Goal: Transaction & Acquisition: Purchase product/service

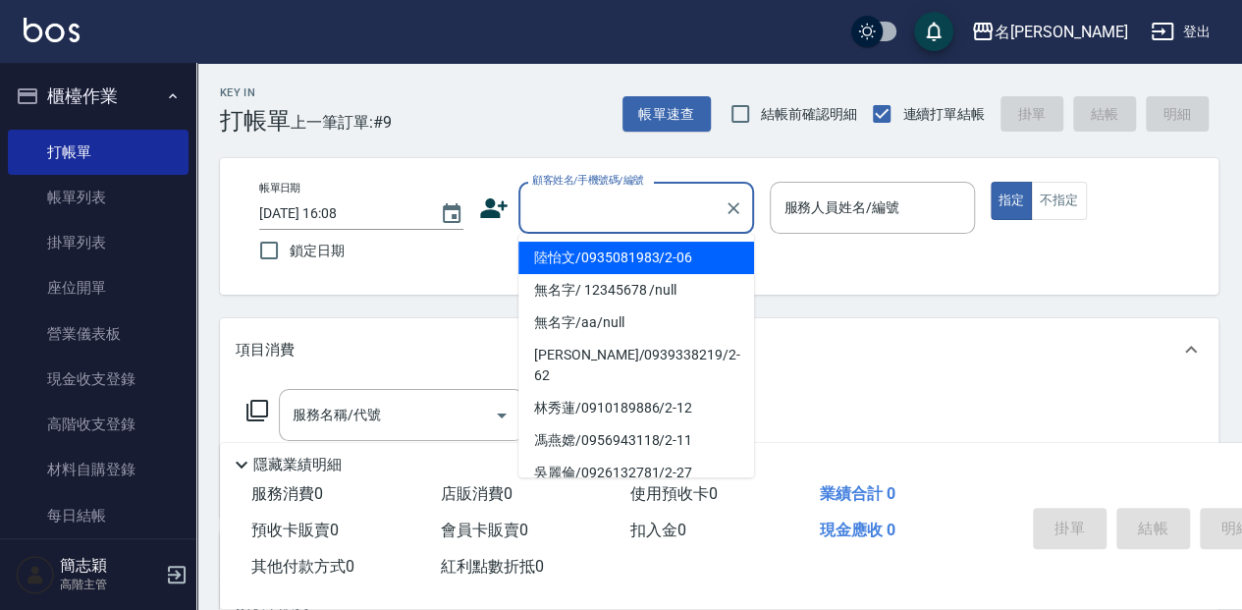
click at [637, 199] on input "顧客姓名/手機號碼/編號" at bounding box center [621, 208] width 189 height 34
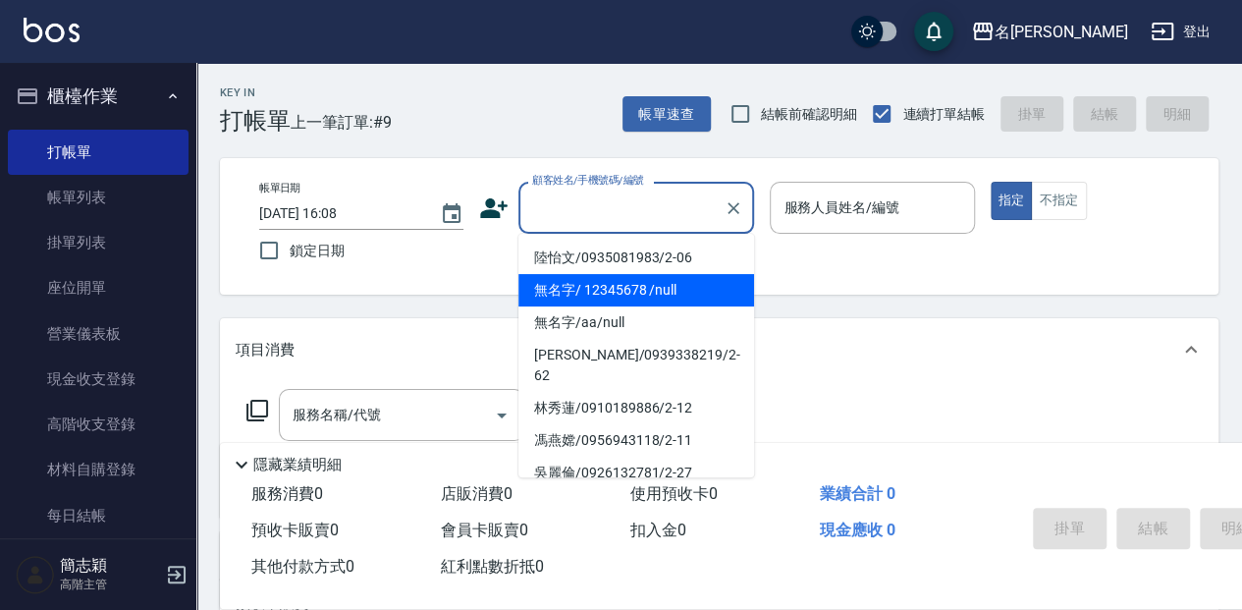
click at [658, 285] on li "無名字/ 12345678 /null" at bounding box center [637, 290] width 236 height 32
type input "無名字/ 12345678 /null"
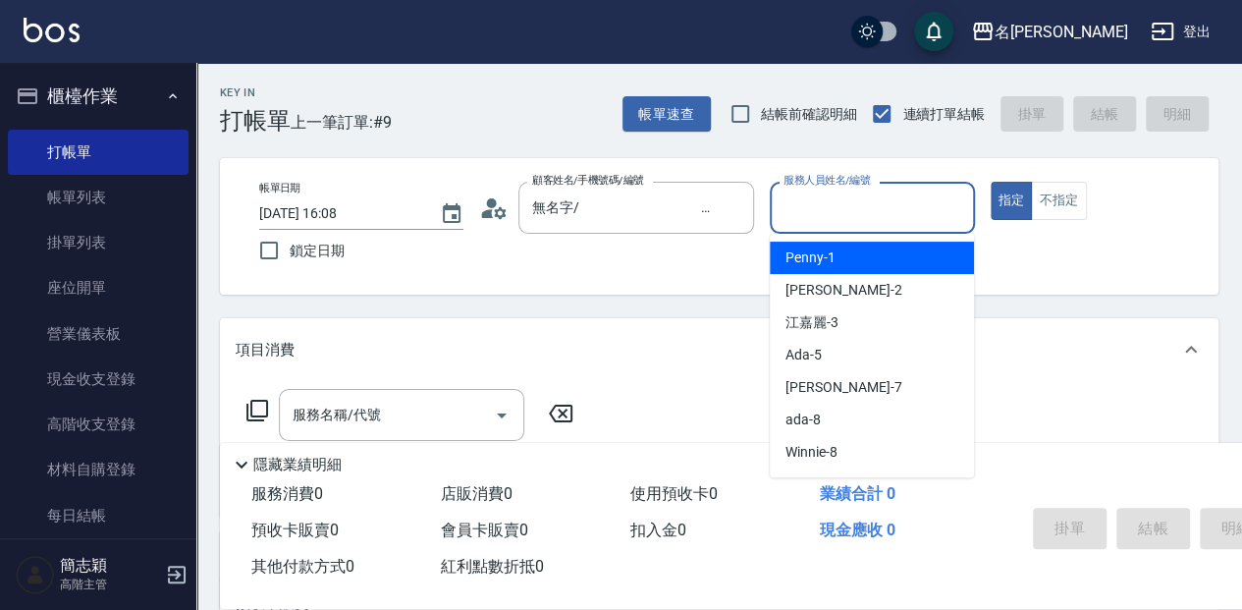
click at [885, 204] on input "服務人員姓名/編號" at bounding box center [872, 208] width 187 height 34
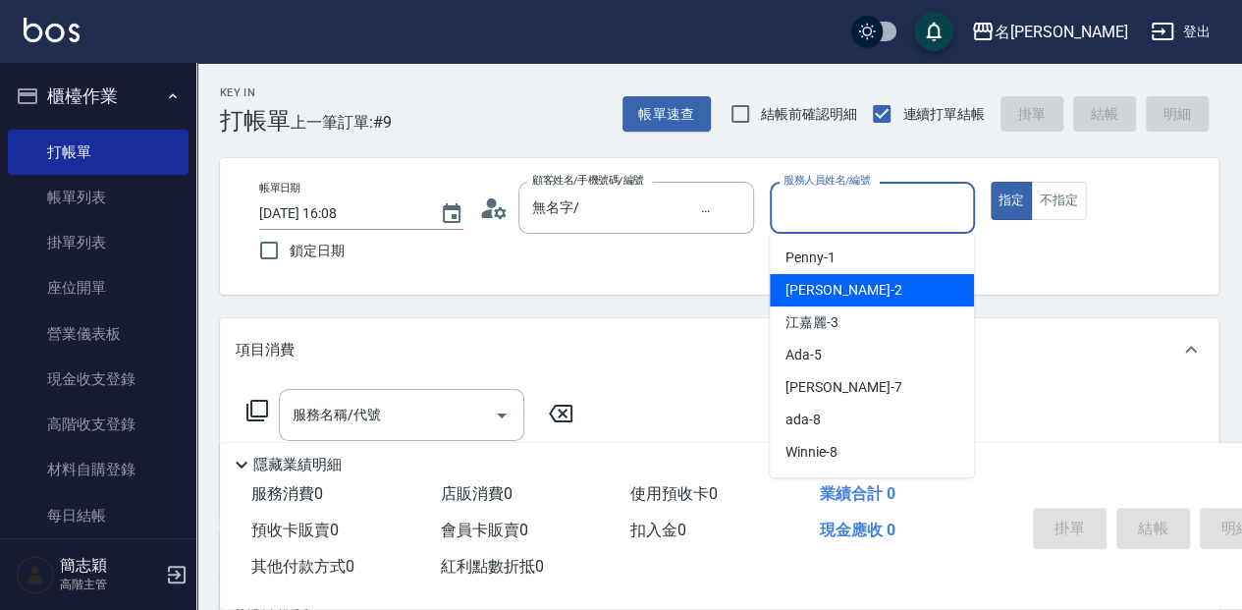
click at [854, 287] on div "[PERSON_NAME] -2" at bounding box center [872, 290] width 204 height 32
type input "[PERSON_NAME]-2"
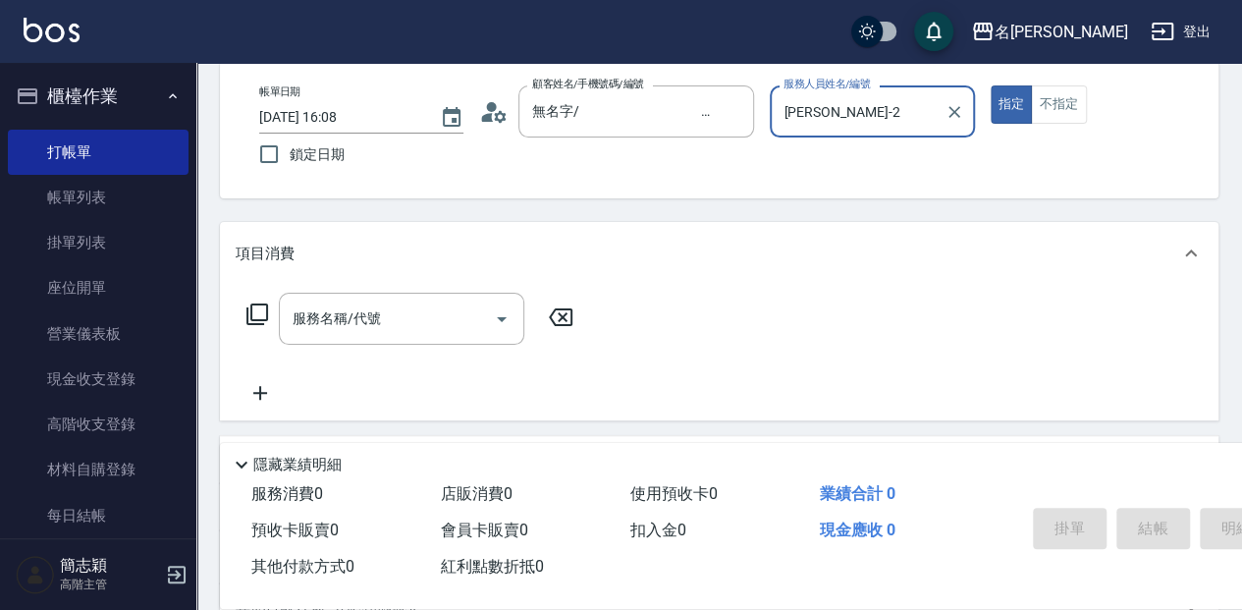
scroll to position [131, 0]
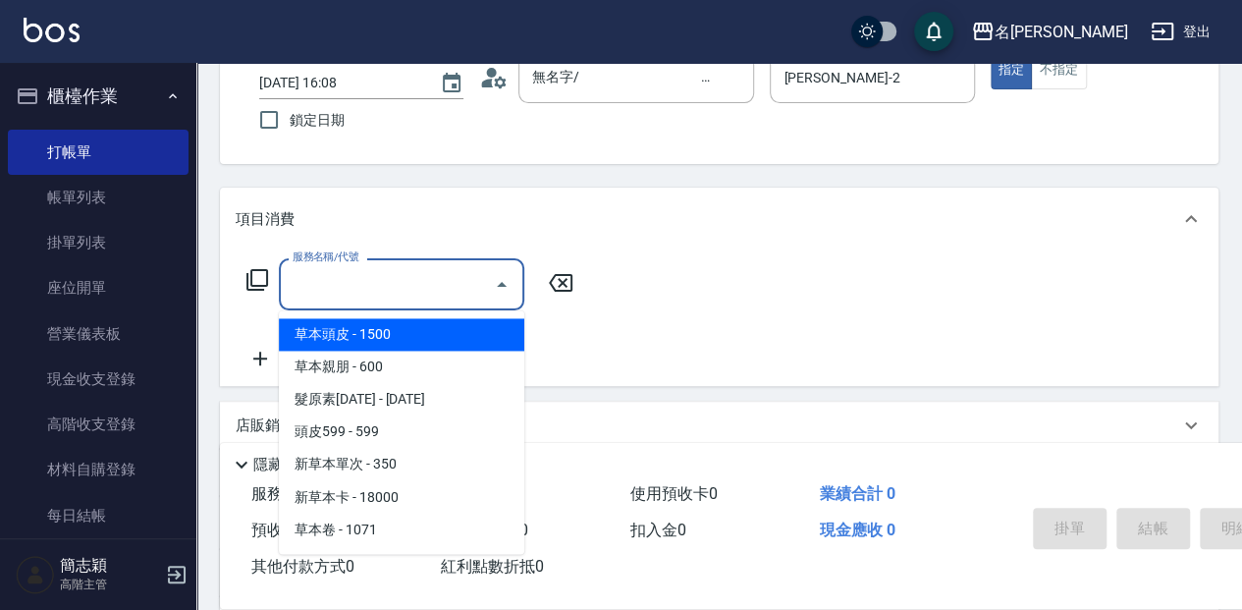
click at [392, 277] on input "服務名稱/代號" at bounding box center [387, 284] width 198 height 34
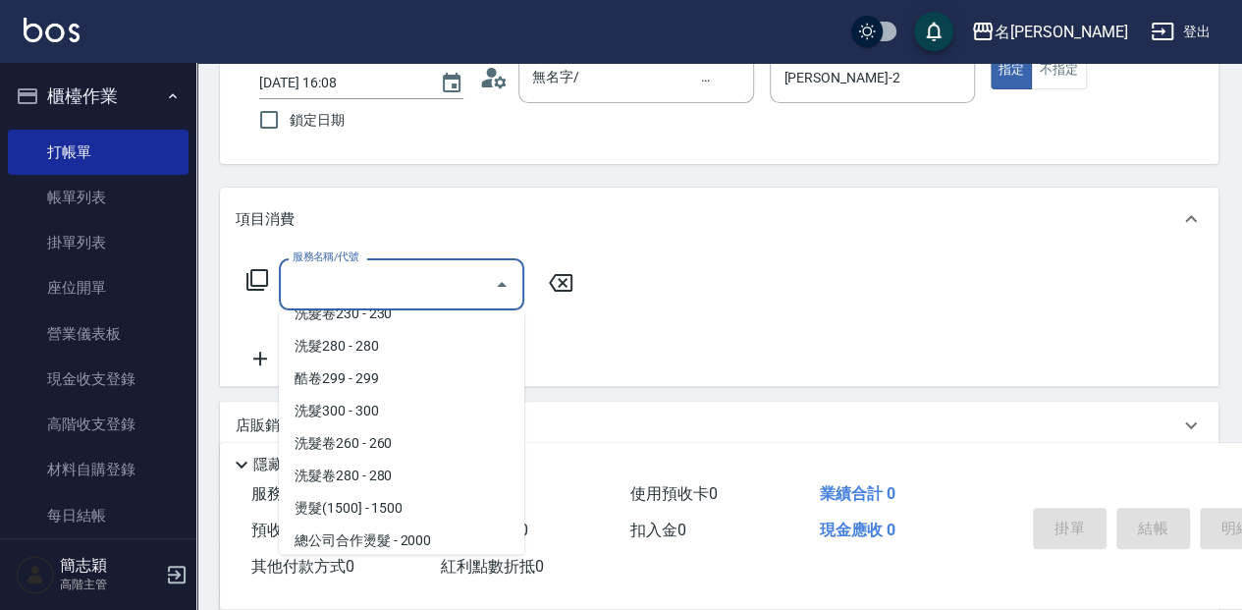
scroll to position [916, 0]
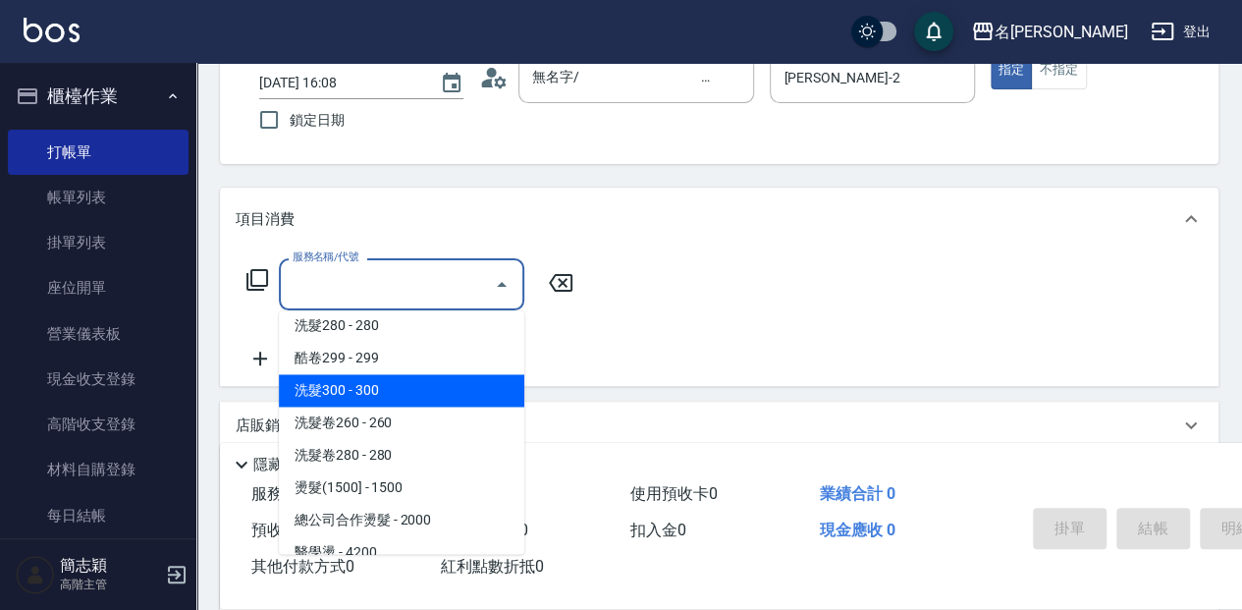
click at [383, 390] on span "洗髮300 - 300" at bounding box center [402, 390] width 246 height 32
type input "洗髮300(221)"
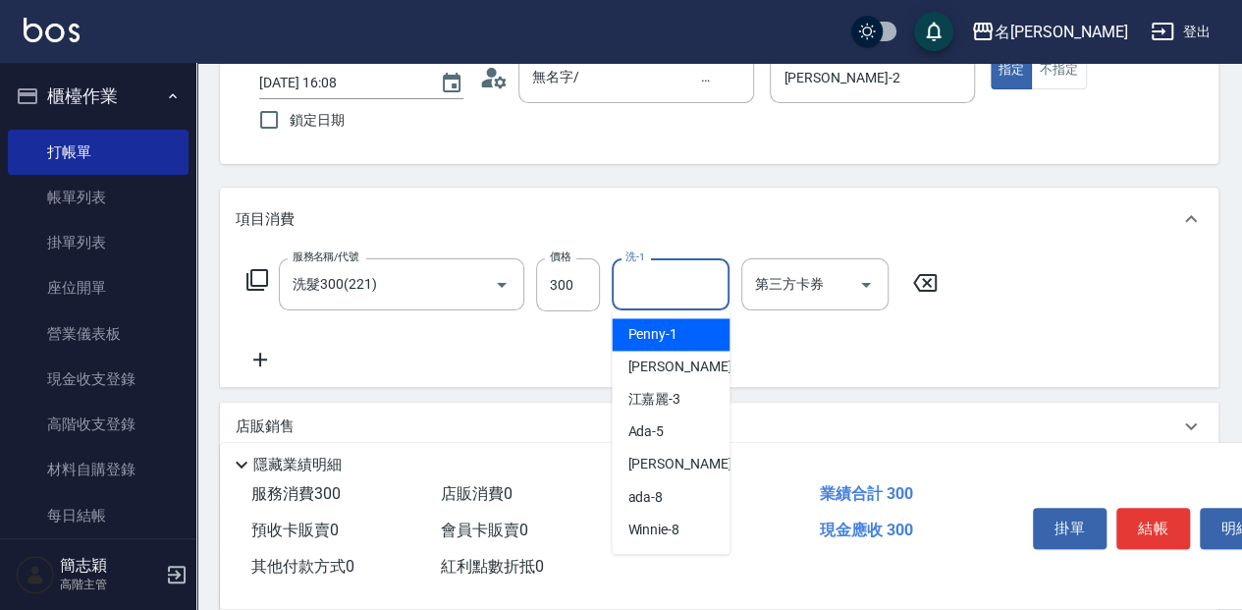
click at [668, 287] on input "洗-1" at bounding box center [671, 284] width 100 height 34
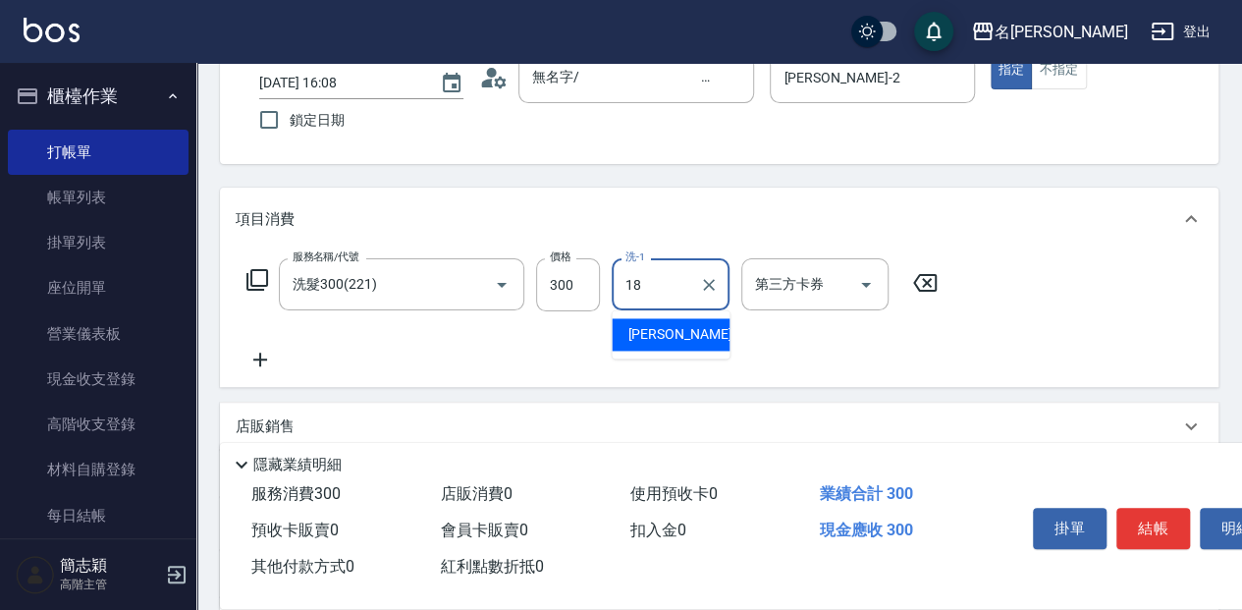
click at [674, 324] on span "[PERSON_NAME] -18" at bounding box center [690, 334] width 124 height 21
type input "[PERSON_NAME]-18"
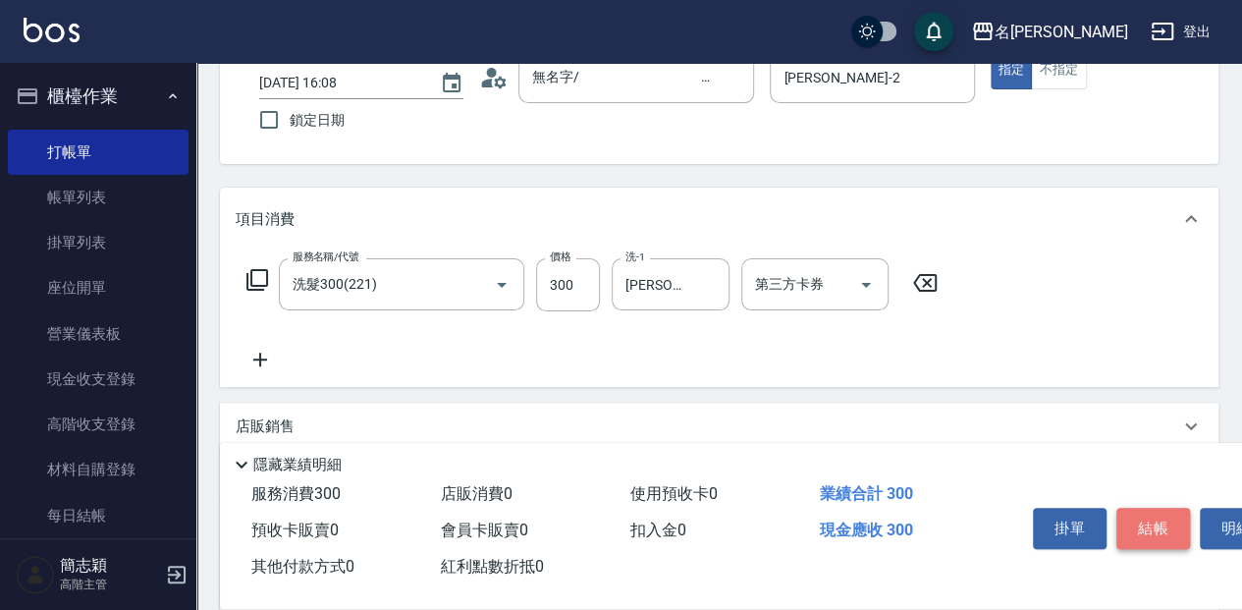
click at [1144, 518] on button "結帳" at bounding box center [1154, 528] width 74 height 41
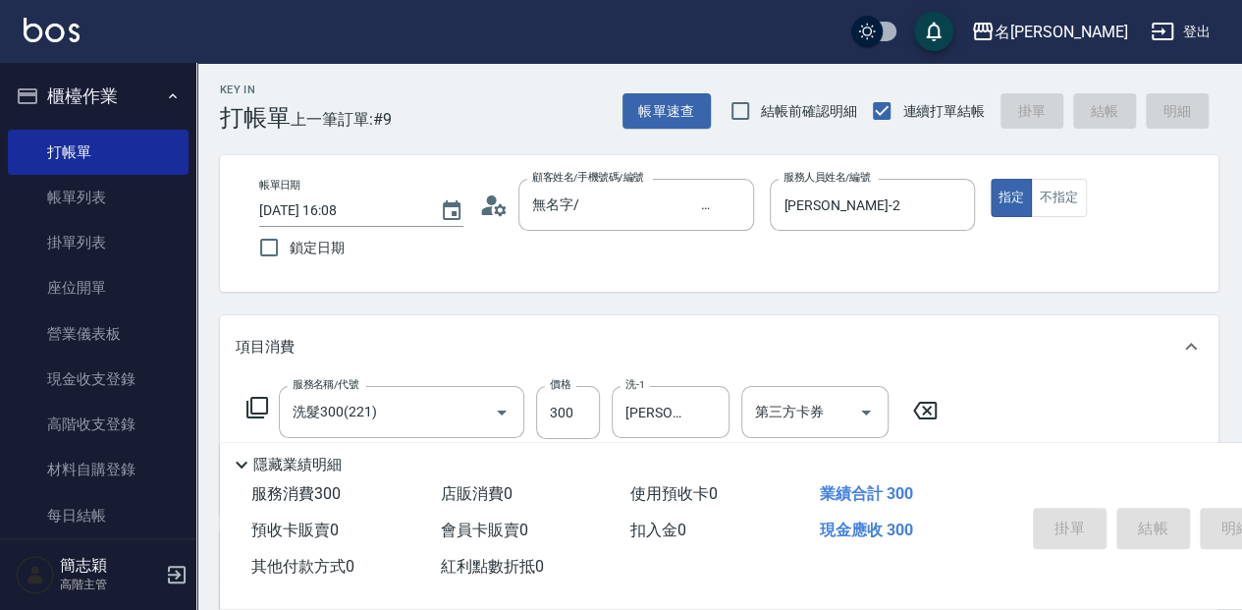
scroll to position [0, 0]
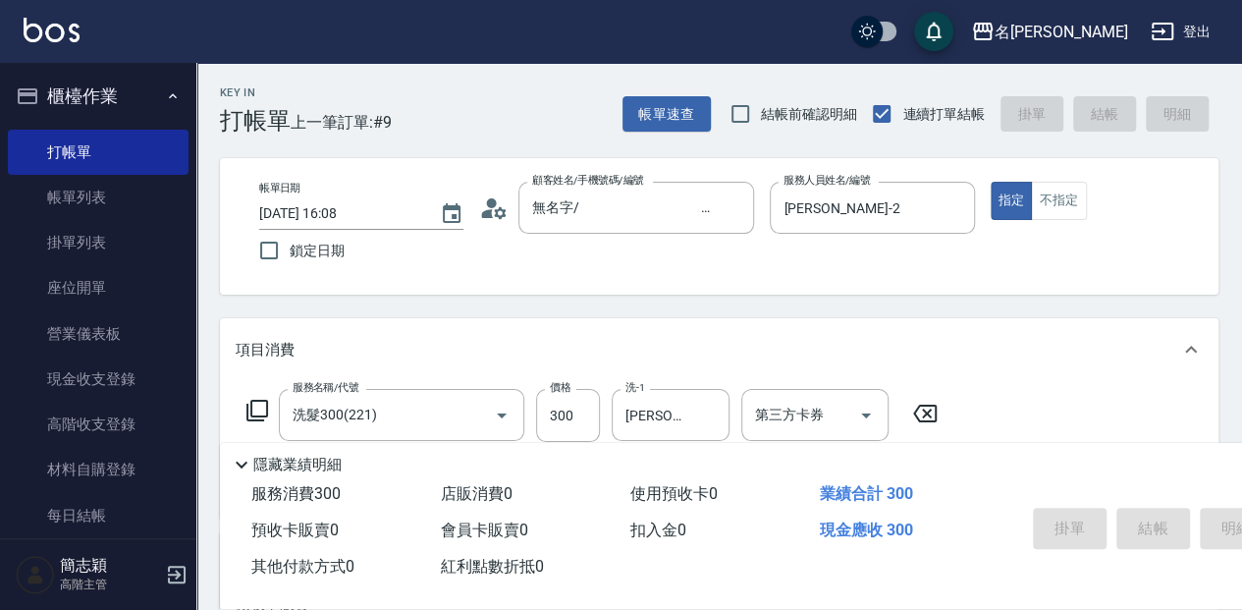
type input "[DATE] 18:08"
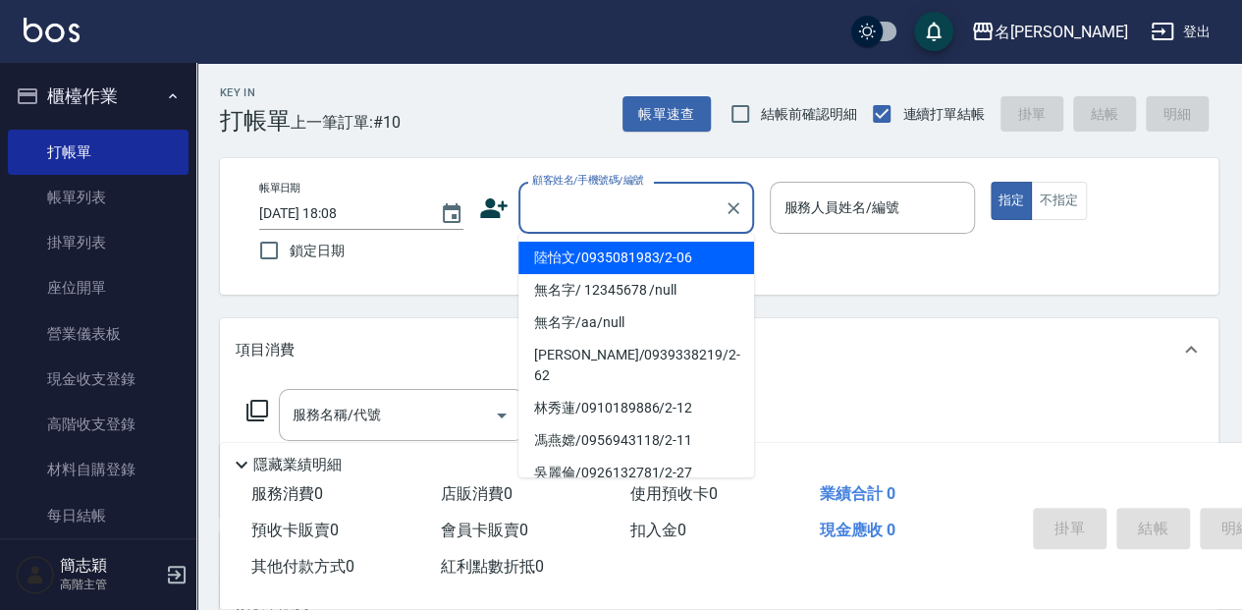
click at [642, 204] on input "顧客姓名/手機號碼/編號" at bounding box center [621, 208] width 189 height 34
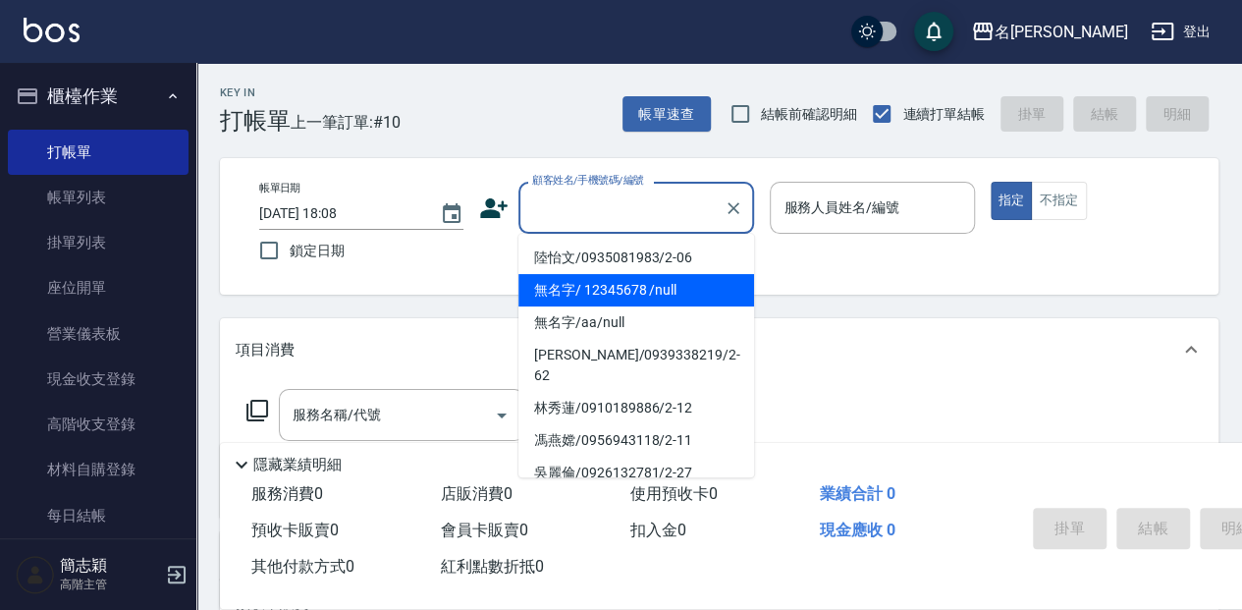
click at [646, 284] on li "無名字/ 12345678 /null" at bounding box center [637, 290] width 236 height 32
type input "無名字/ 12345678 /null"
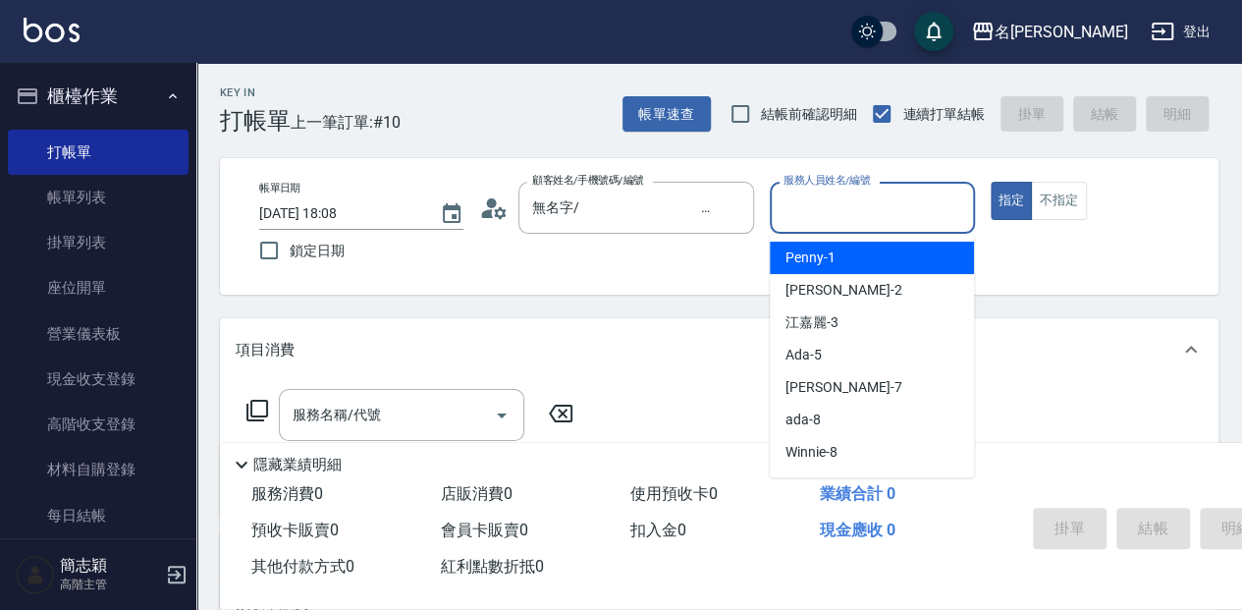
click at [886, 206] on input "服務人員姓名/編號" at bounding box center [872, 208] width 187 height 34
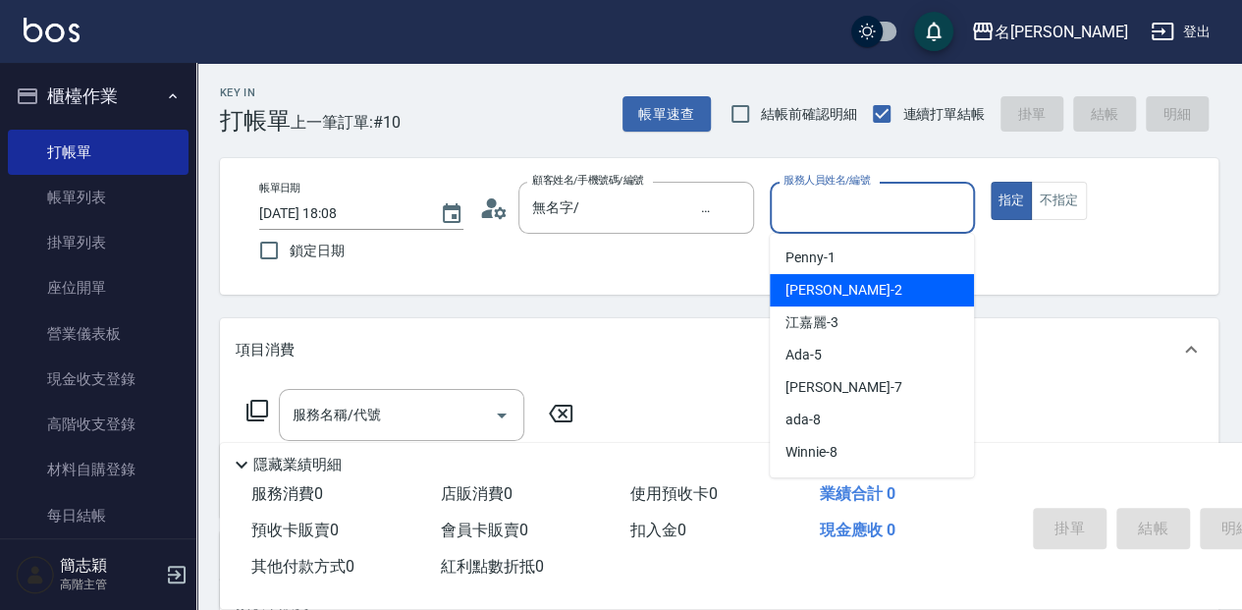
click at [880, 294] on div "[PERSON_NAME] -2" at bounding box center [872, 290] width 204 height 32
type input "[PERSON_NAME]-2"
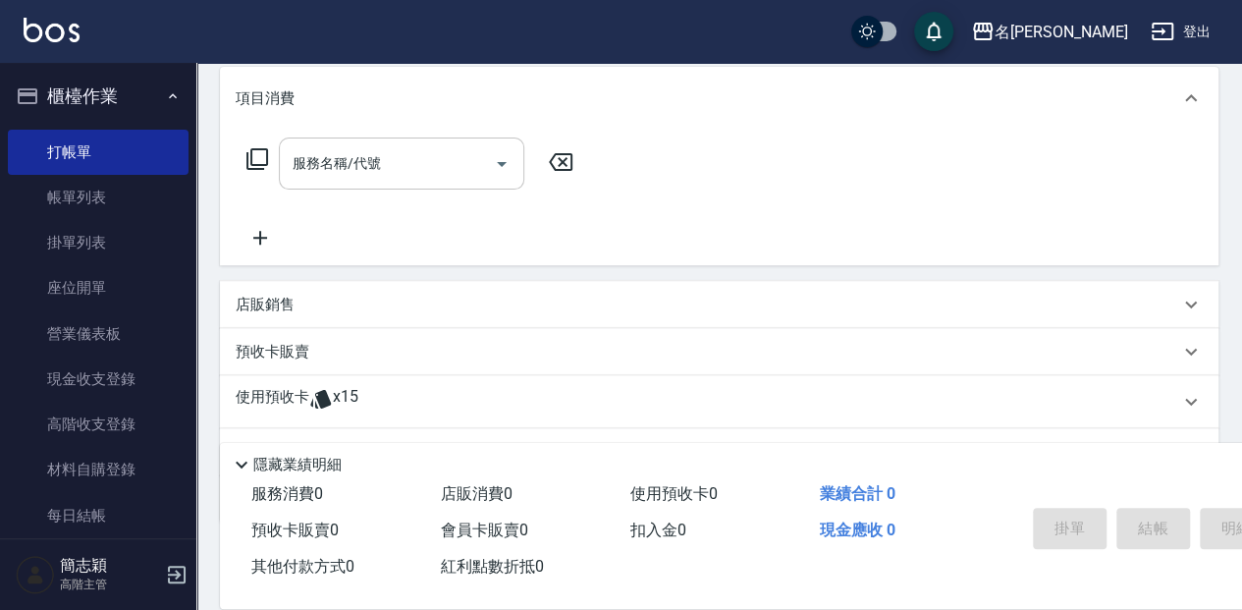
scroll to position [261, 0]
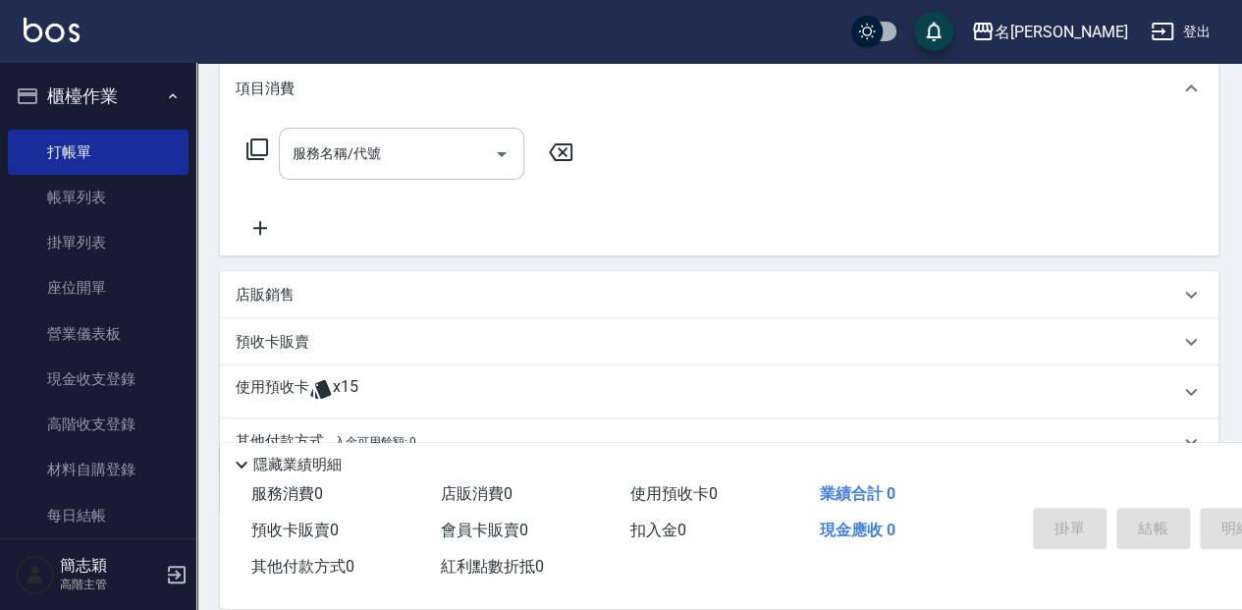
click at [420, 141] on input "服務名稱/代號" at bounding box center [387, 154] width 198 height 34
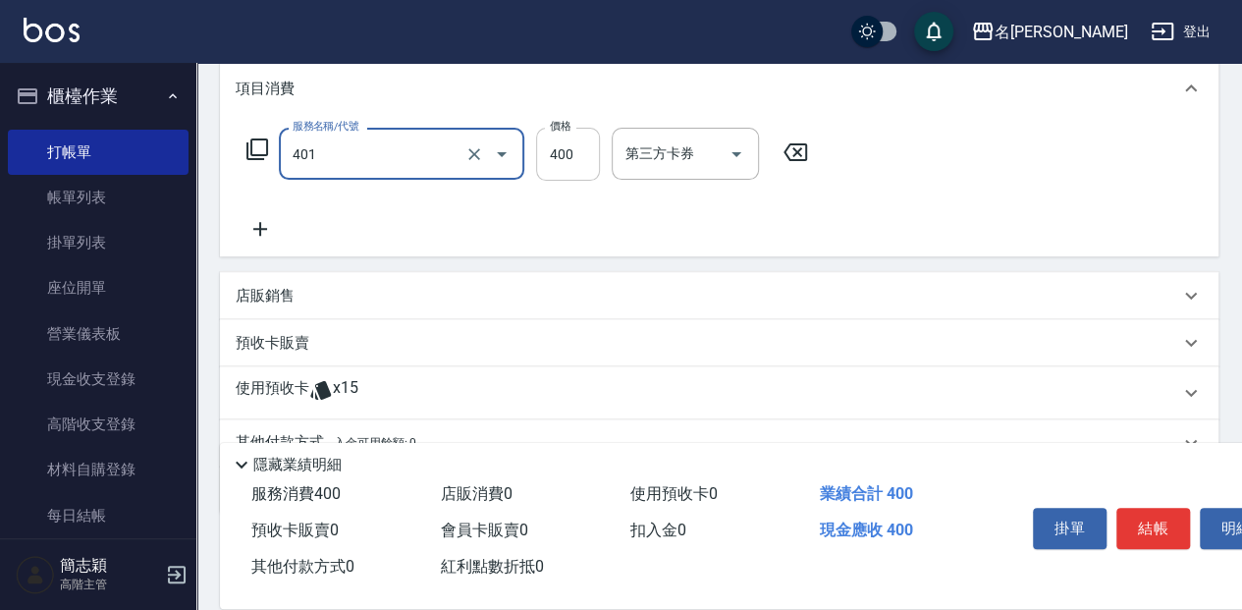
type input "剪髮(400)(401)"
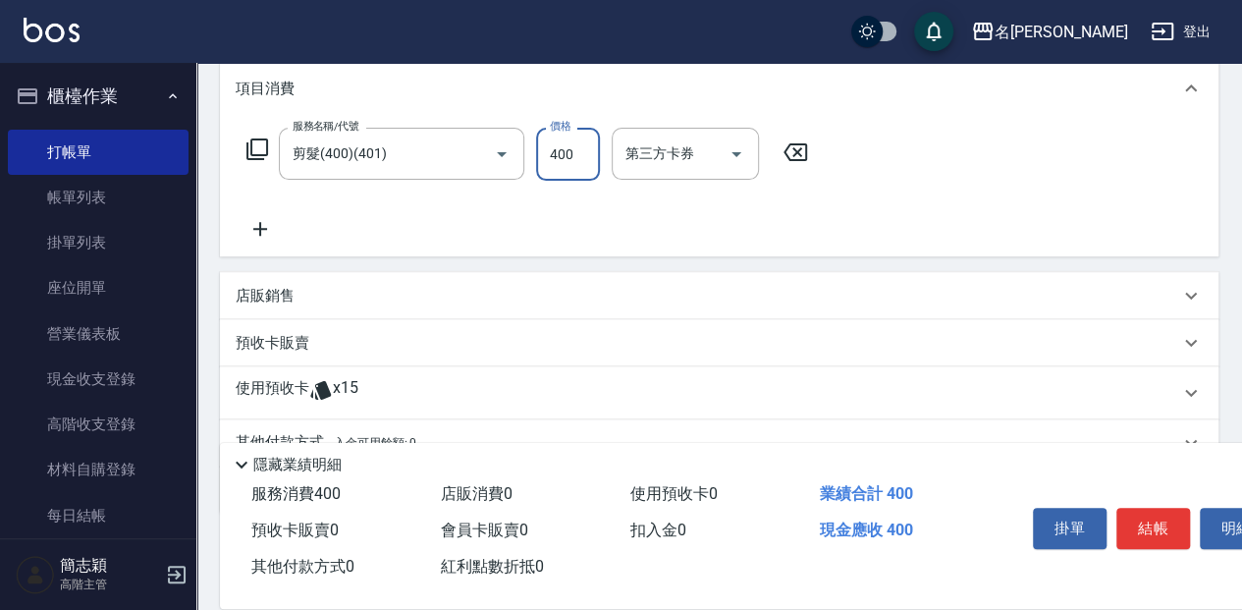
click at [570, 147] on input "400" at bounding box center [568, 154] width 64 height 53
type input "300"
click at [1149, 523] on button "結帳" at bounding box center [1154, 528] width 74 height 41
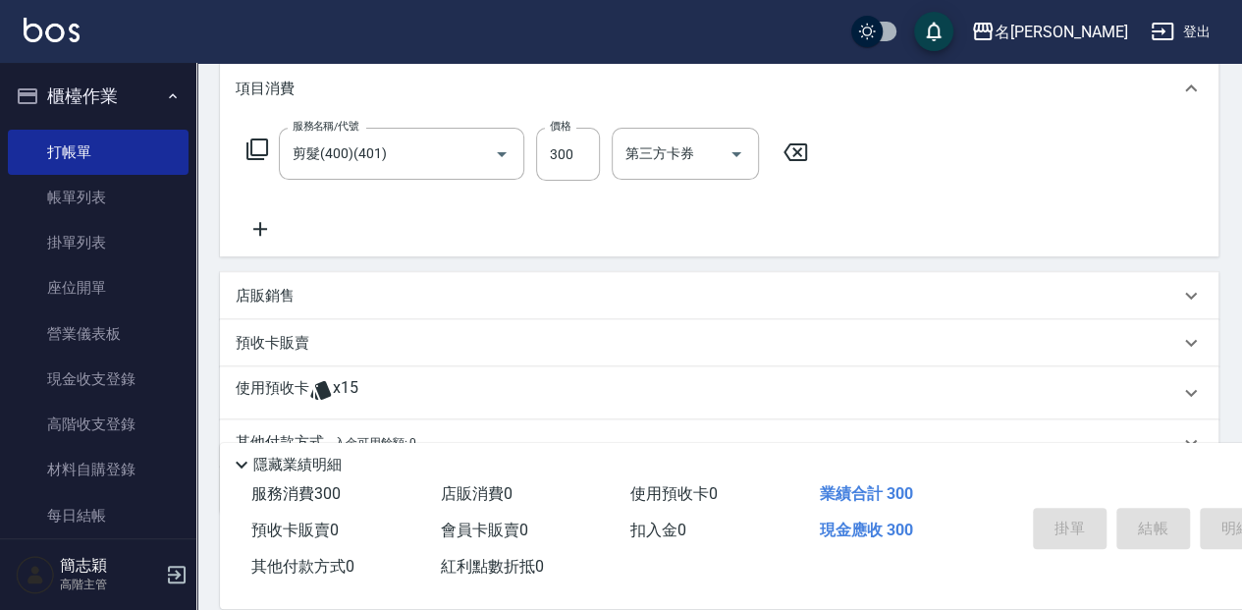
type input "[DATE] 18:09"
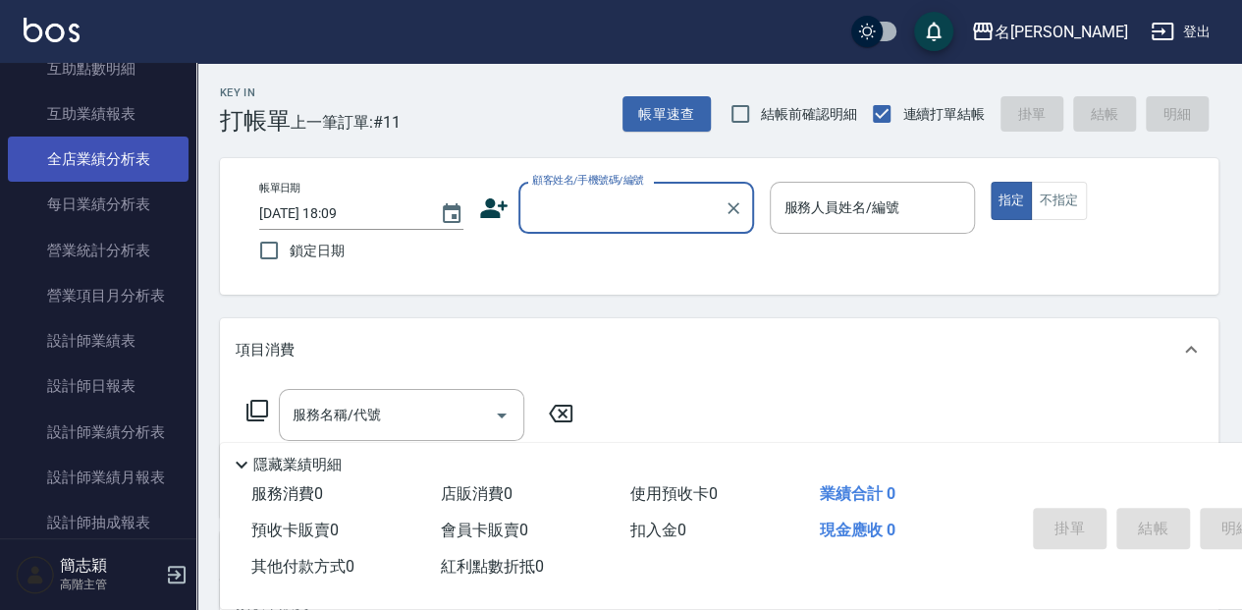
scroll to position [1113, 0]
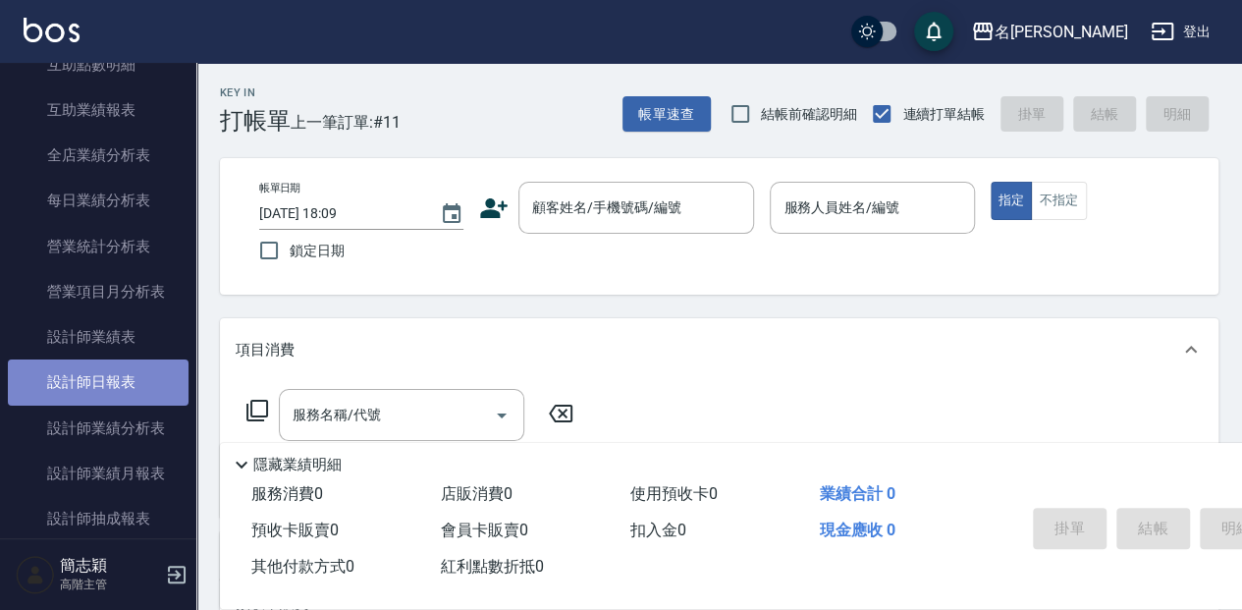
click at [142, 389] on link "設計師日報表" at bounding box center [98, 381] width 181 height 45
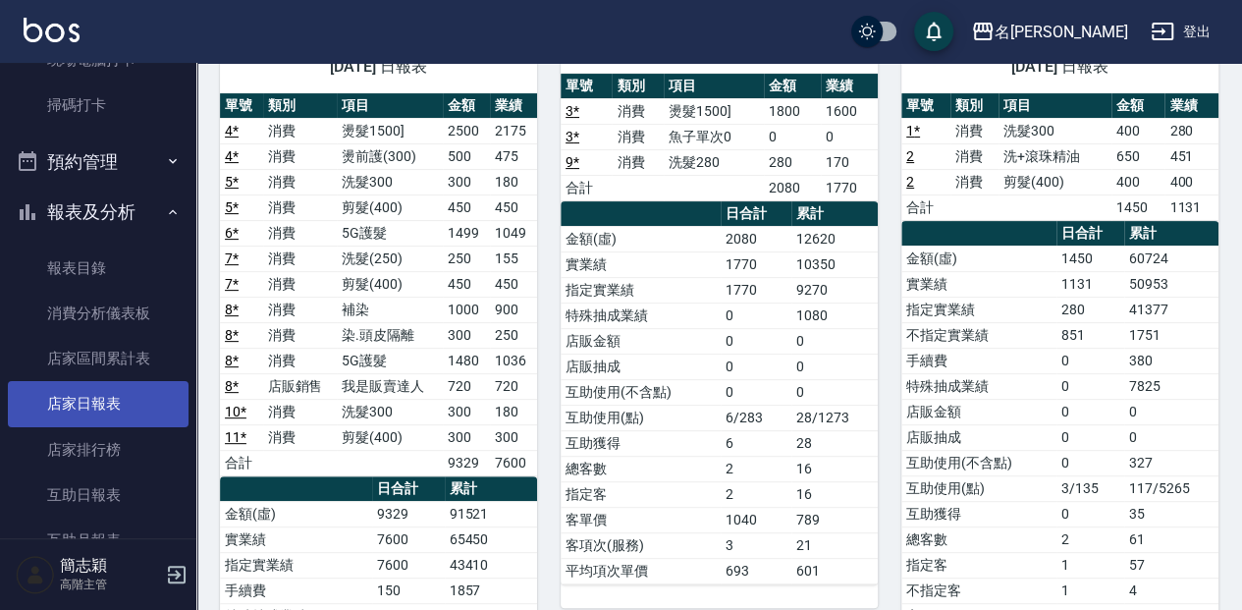
scroll to position [523, 0]
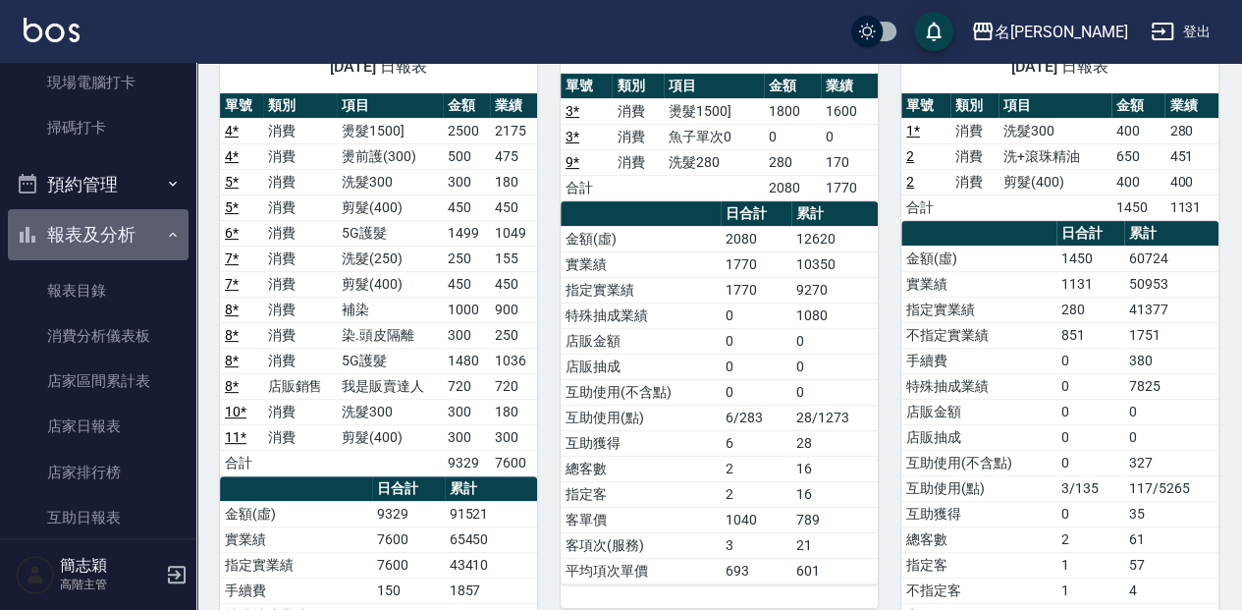
click at [120, 236] on button "報表及分析" at bounding box center [98, 234] width 181 height 51
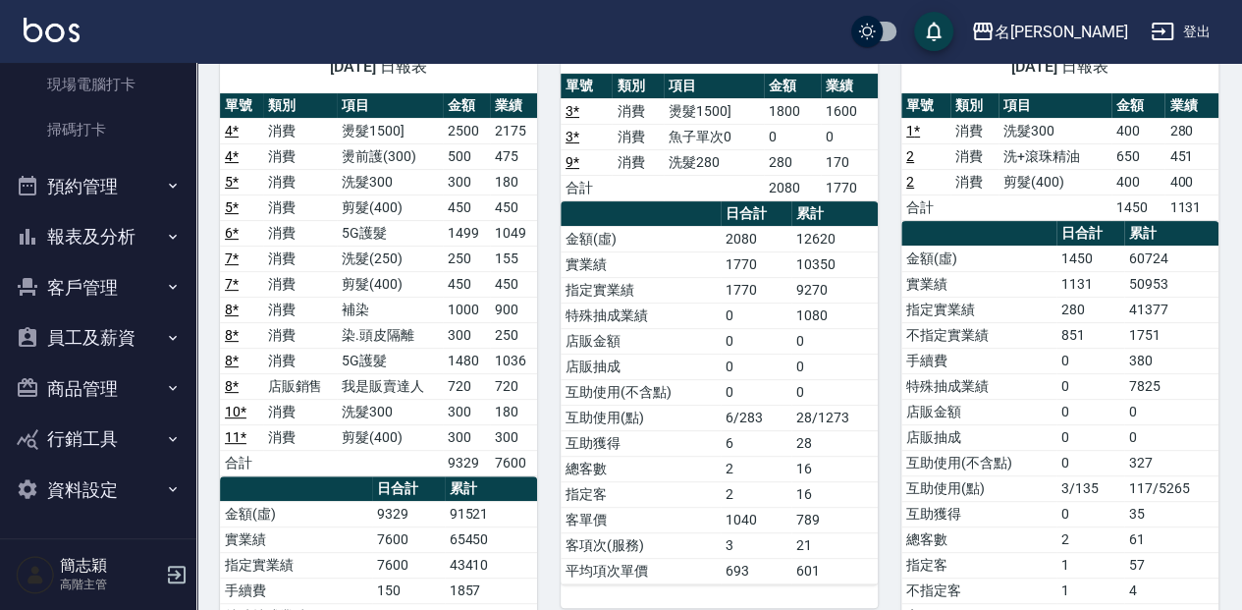
scroll to position [521, 0]
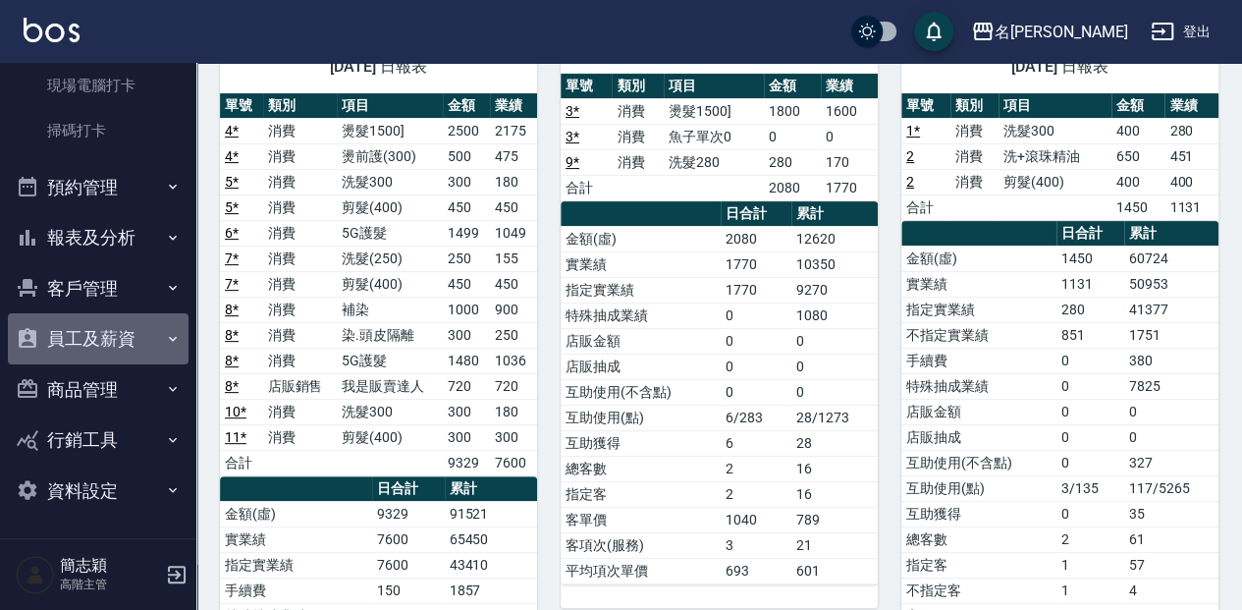
click at [122, 339] on button "員工及薪資" at bounding box center [98, 338] width 181 height 51
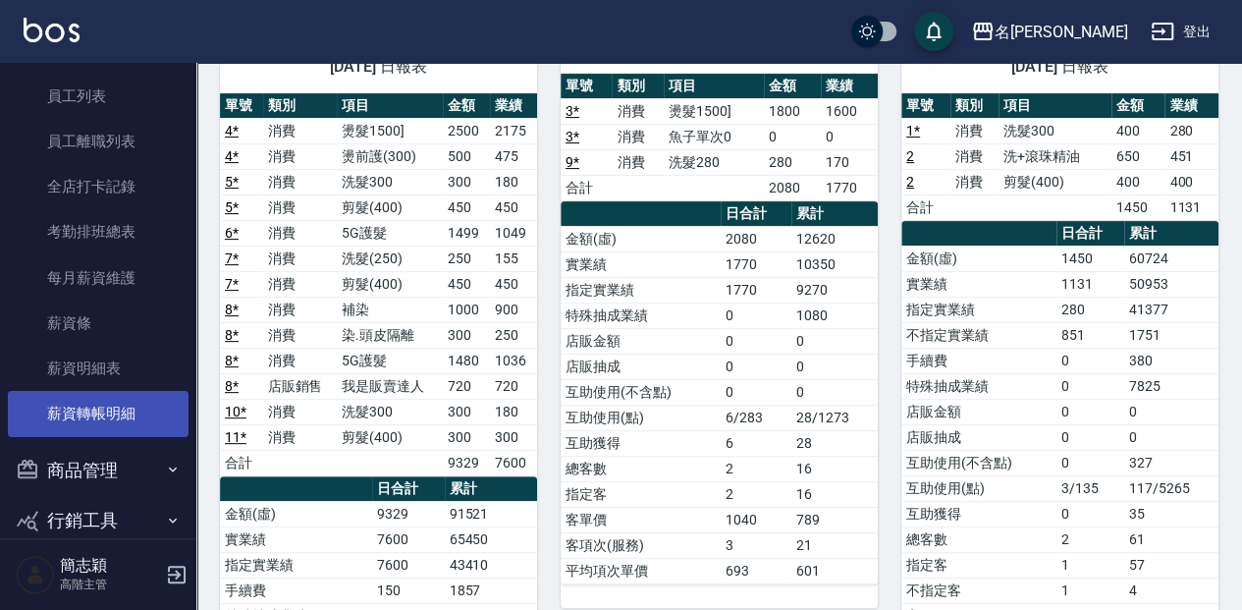
scroll to position [849, 0]
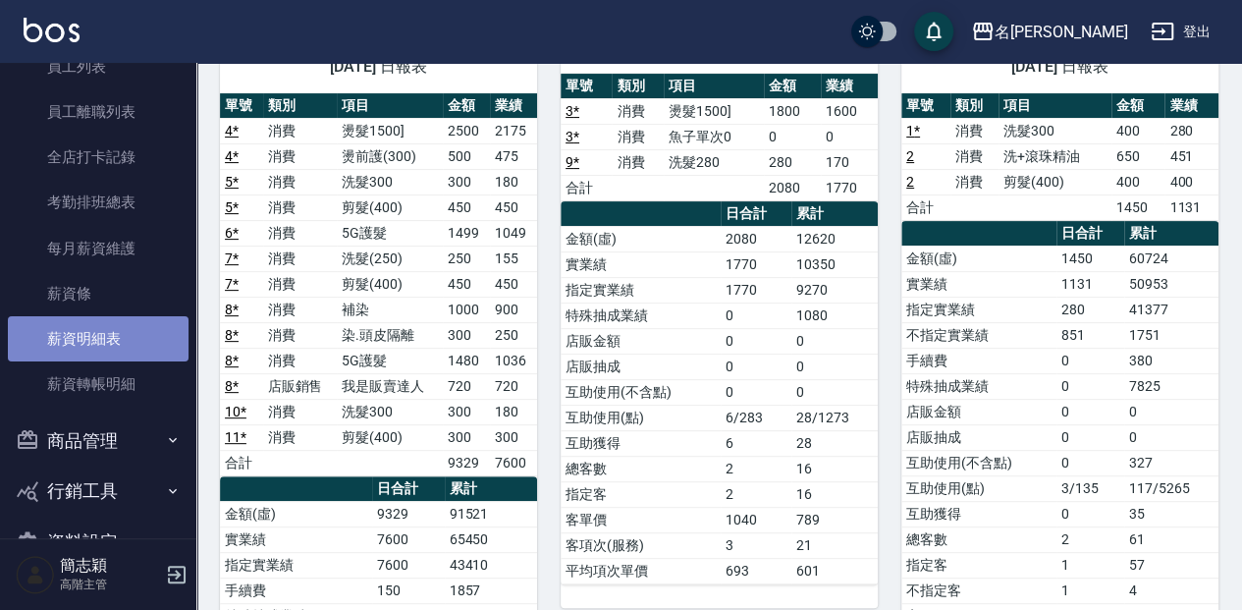
click at [132, 343] on link "薪資明細表" at bounding box center [98, 338] width 181 height 45
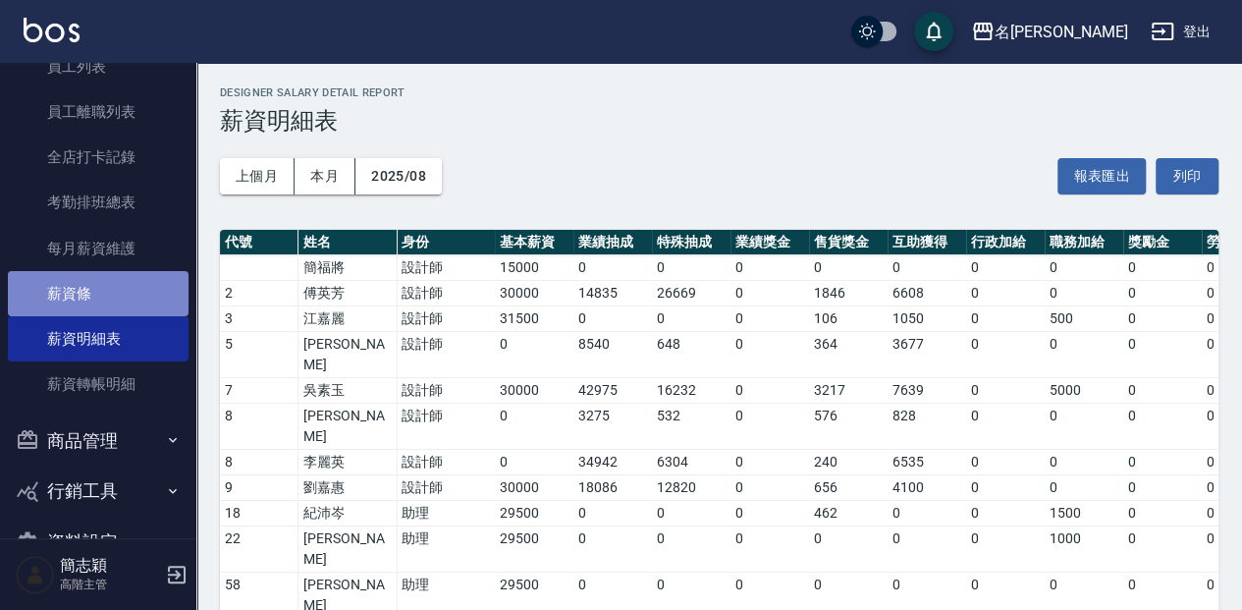
click at [123, 293] on link "薪資條" at bounding box center [98, 293] width 181 height 45
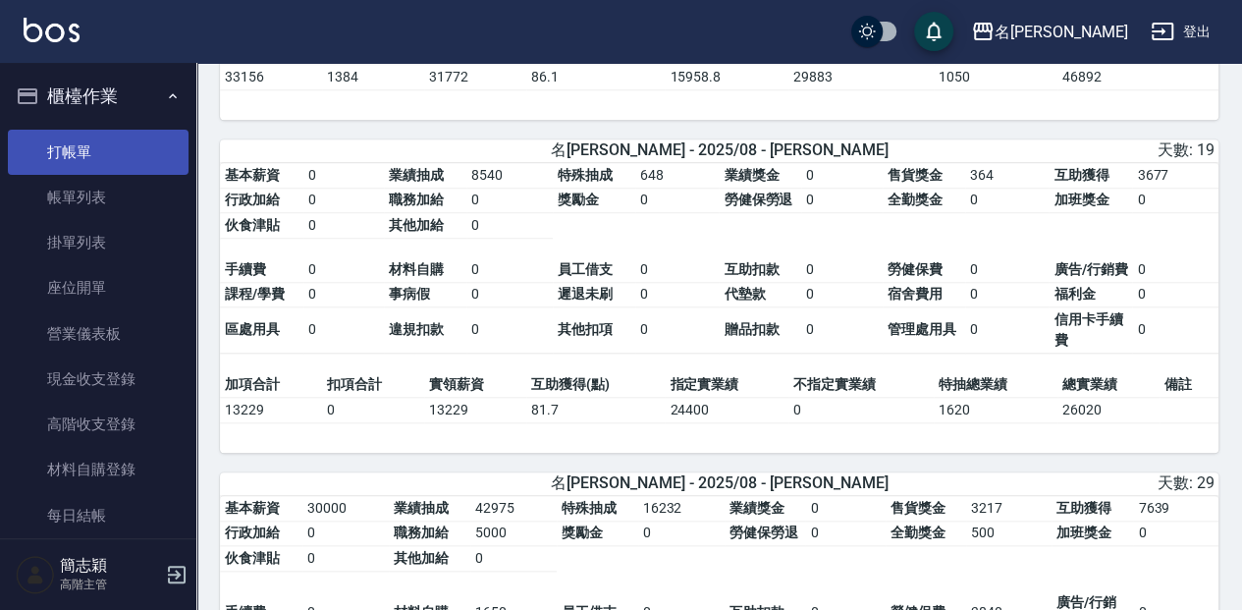
click at [140, 155] on link "打帳單" at bounding box center [98, 152] width 181 height 45
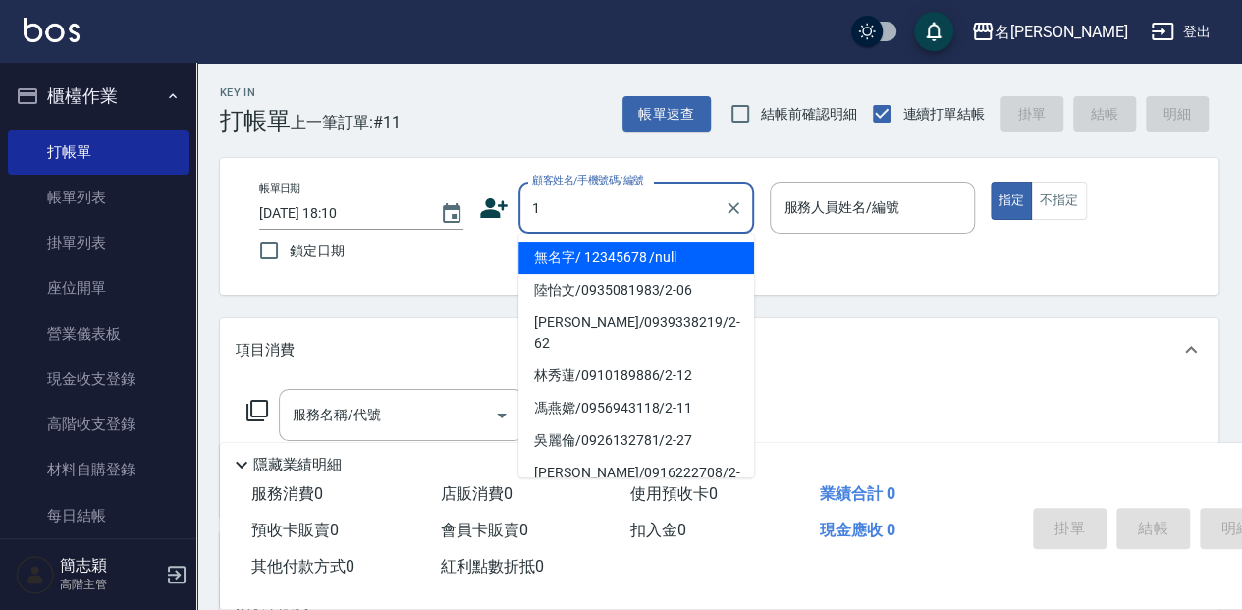
type input "無名字/ 12345678 /null"
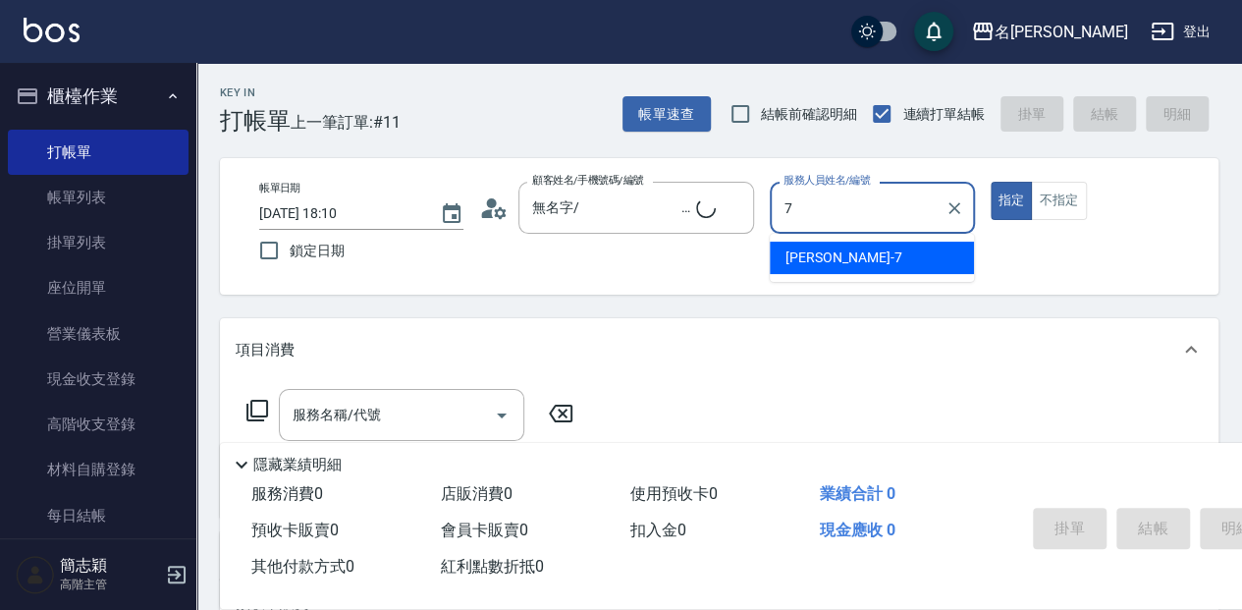
type input "7"
type input "無名字/1/null"
type input "[PERSON_NAME]-7"
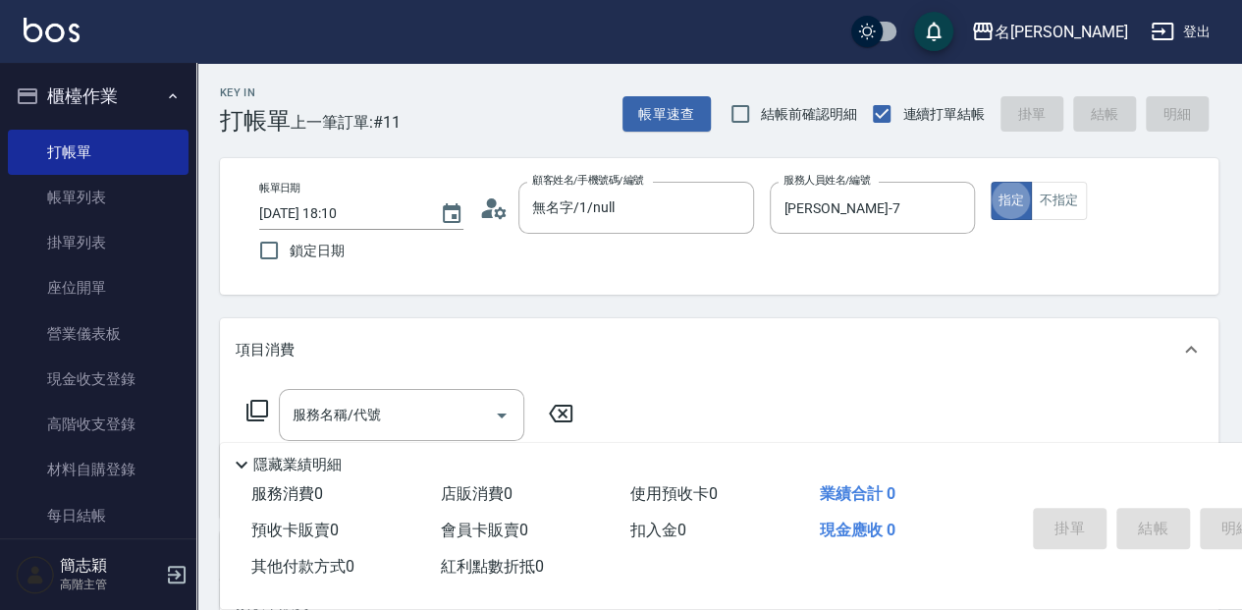
type button "true"
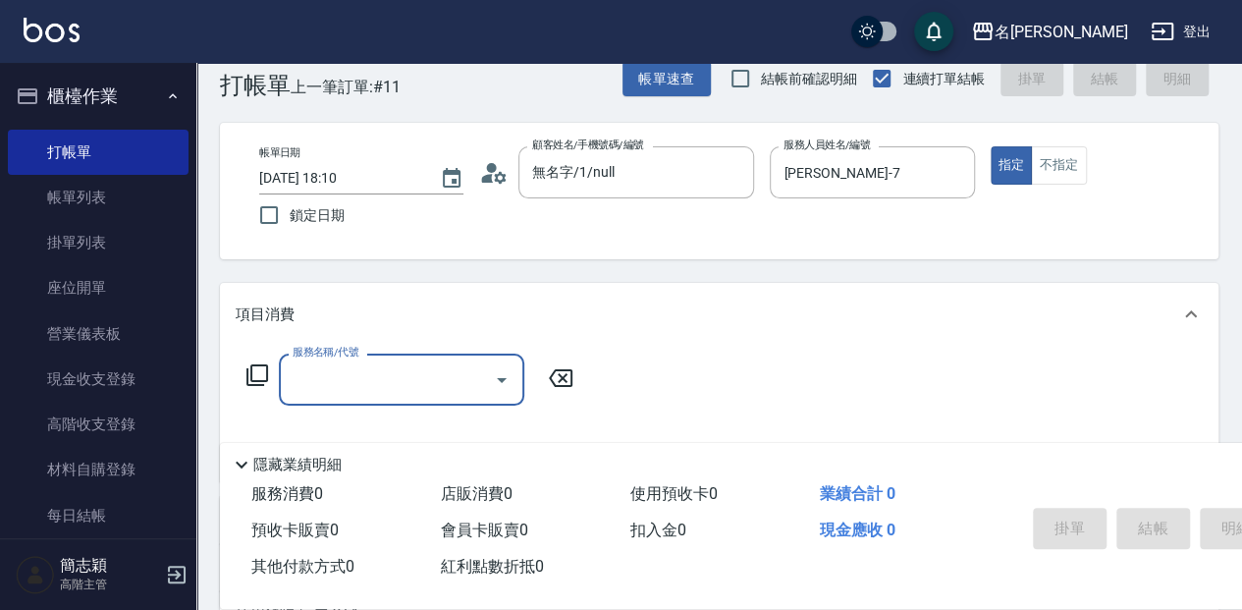
scroll to position [65, 0]
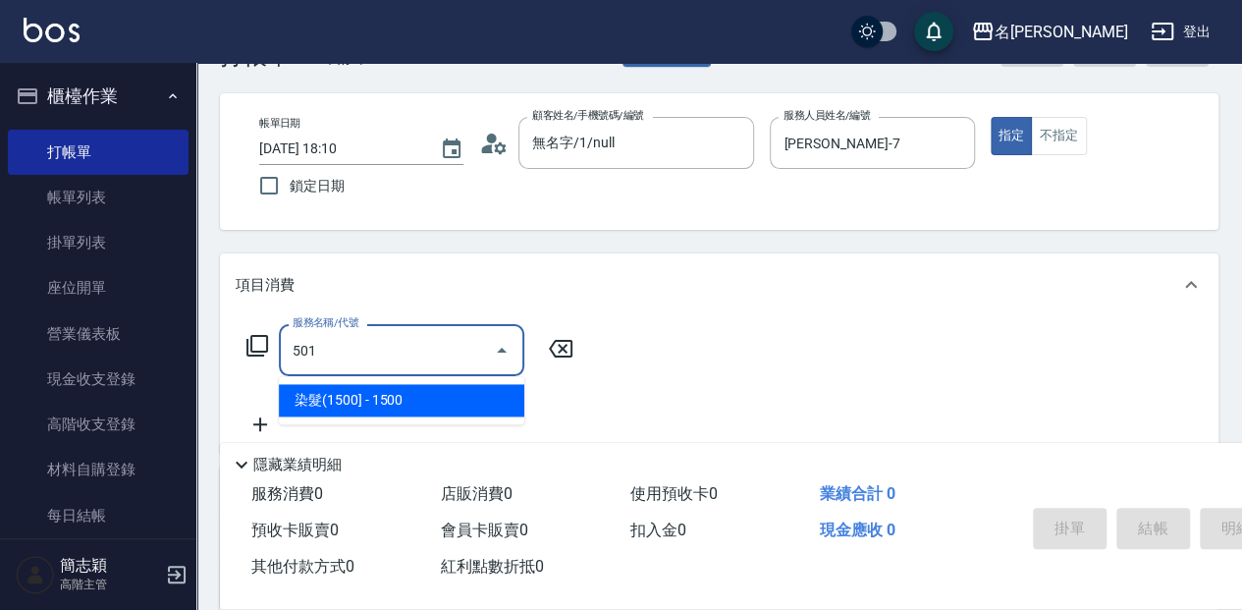
type input "染髮(1500](501)"
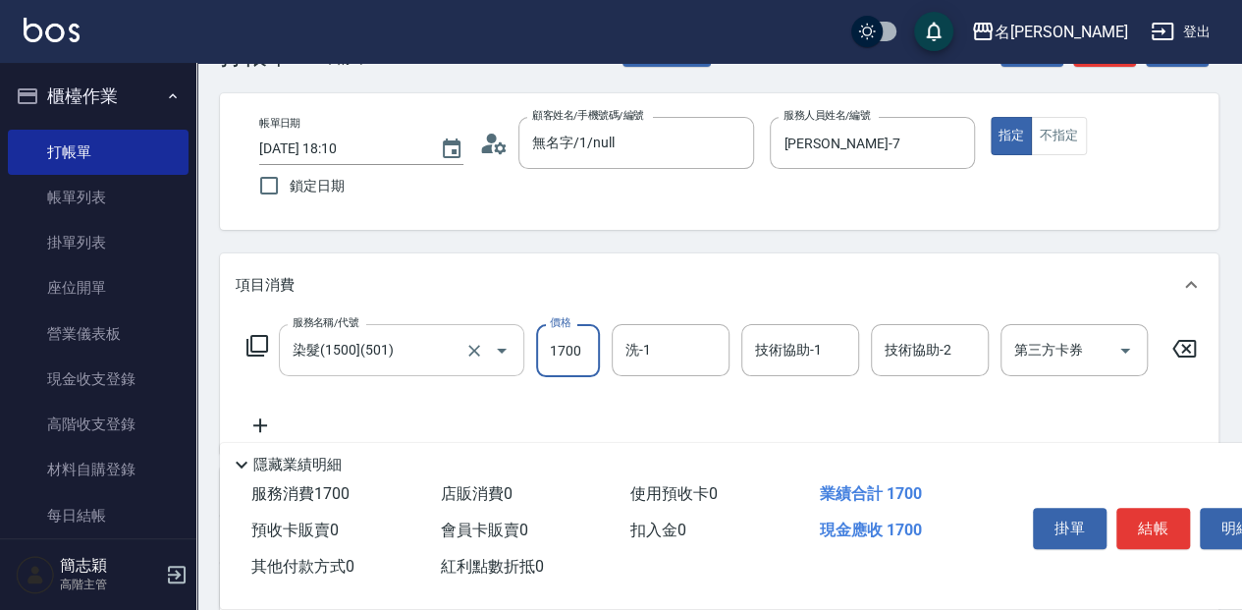
type input "1700"
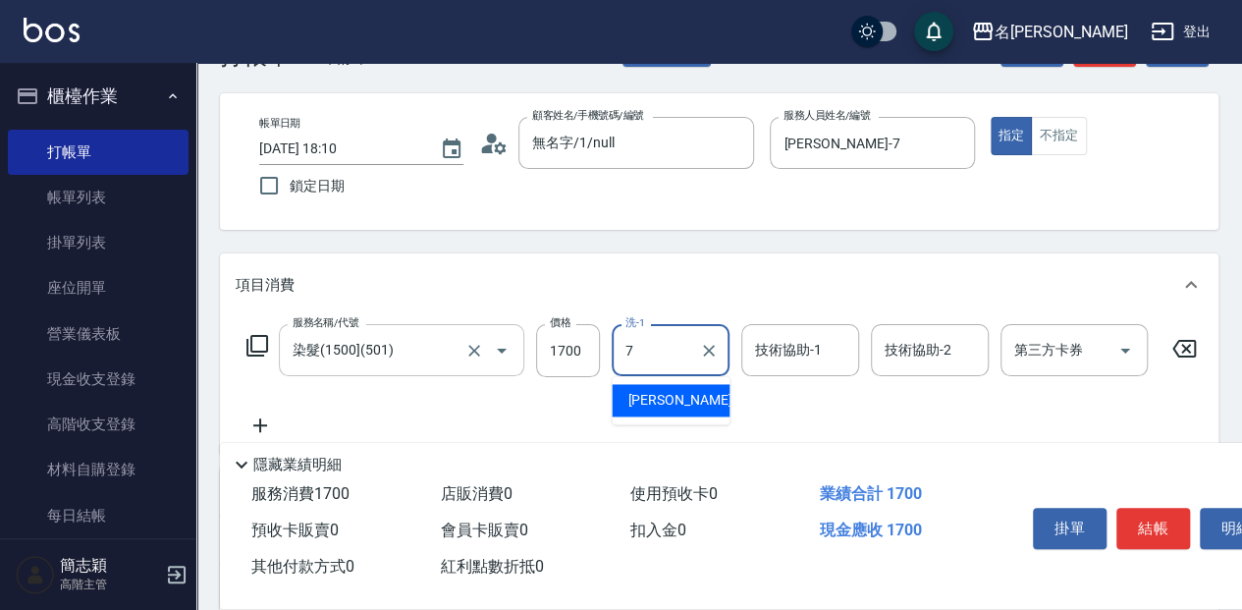
type input "[PERSON_NAME]-7"
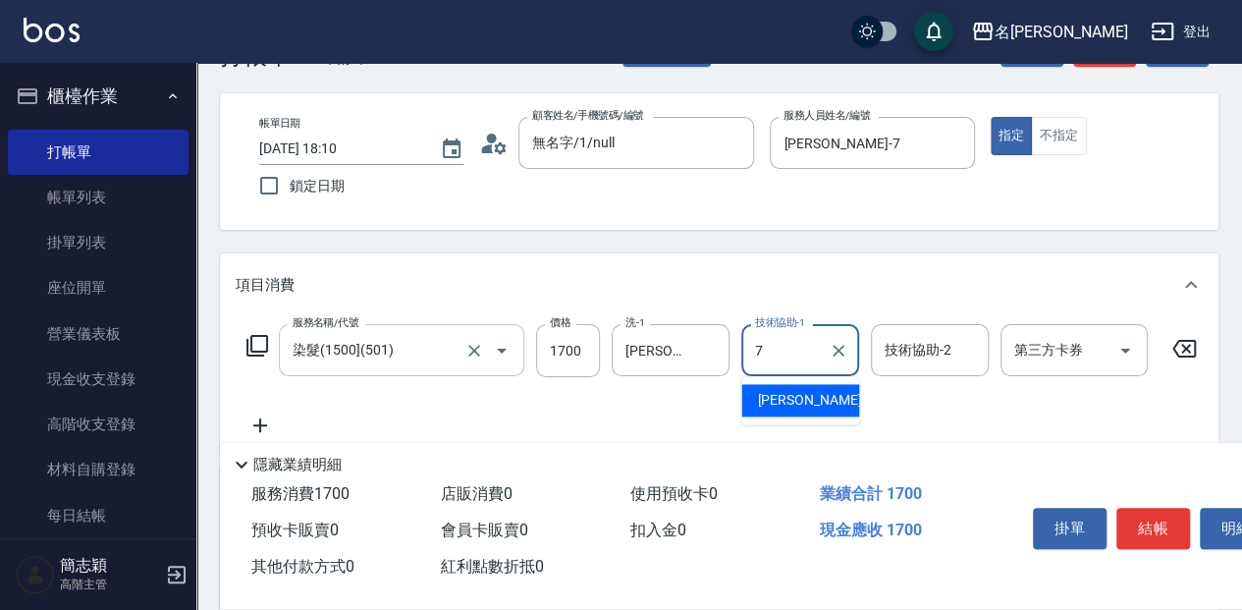
type input "[PERSON_NAME]-7"
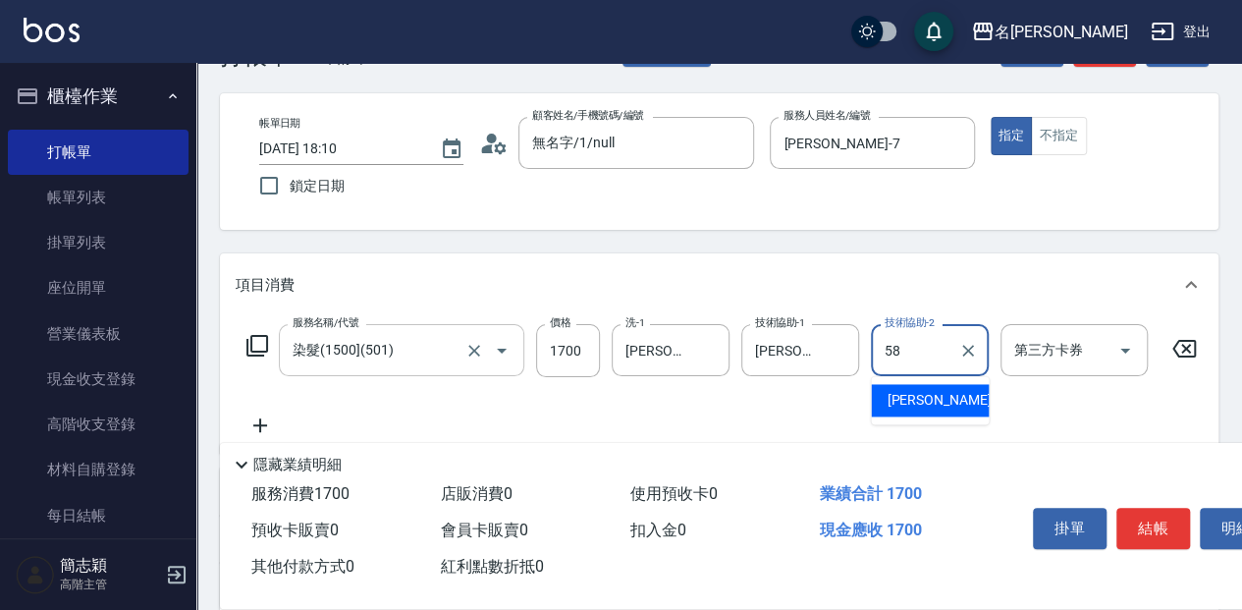
type input "[PERSON_NAME]-58"
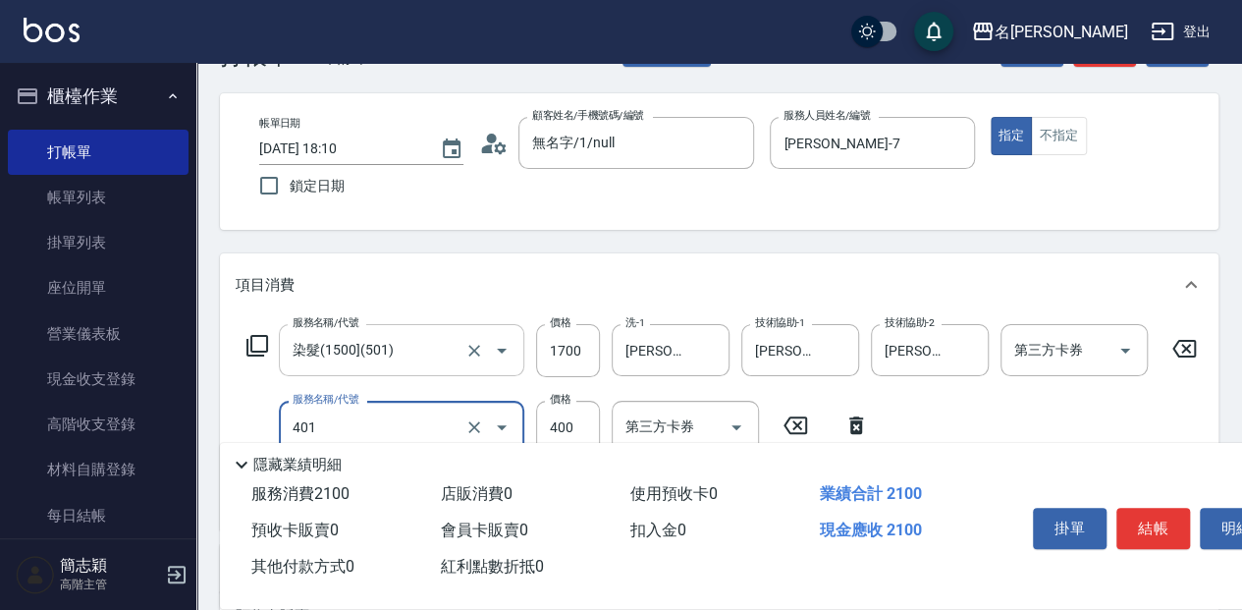
type input "剪髮(400)(401)"
type input "300"
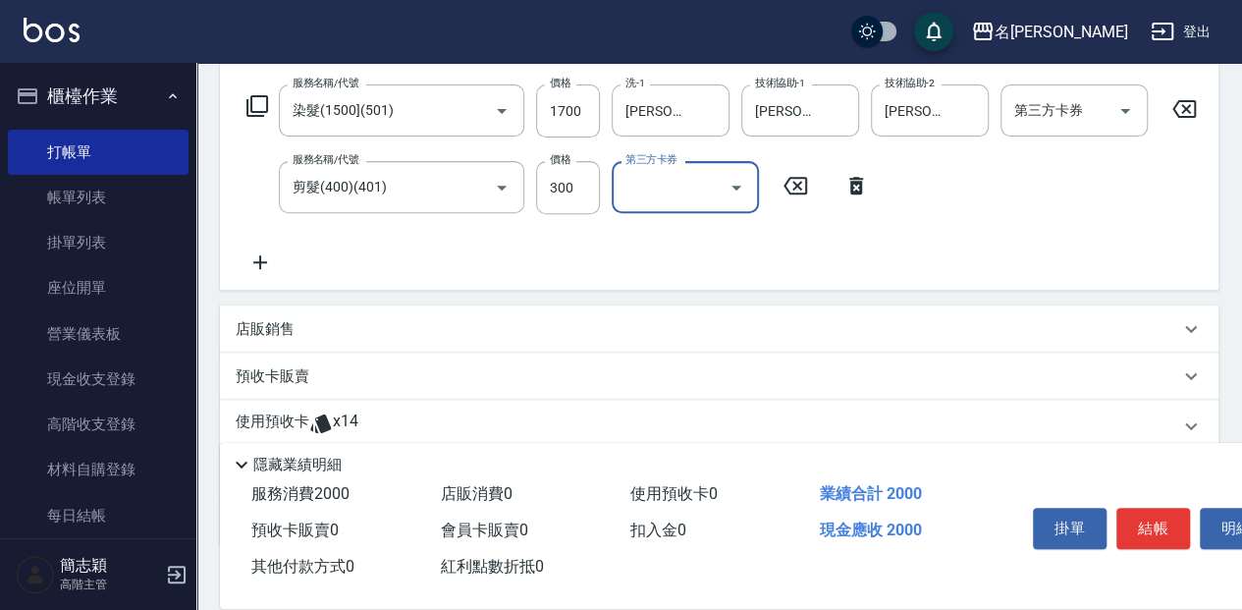
scroll to position [327, 0]
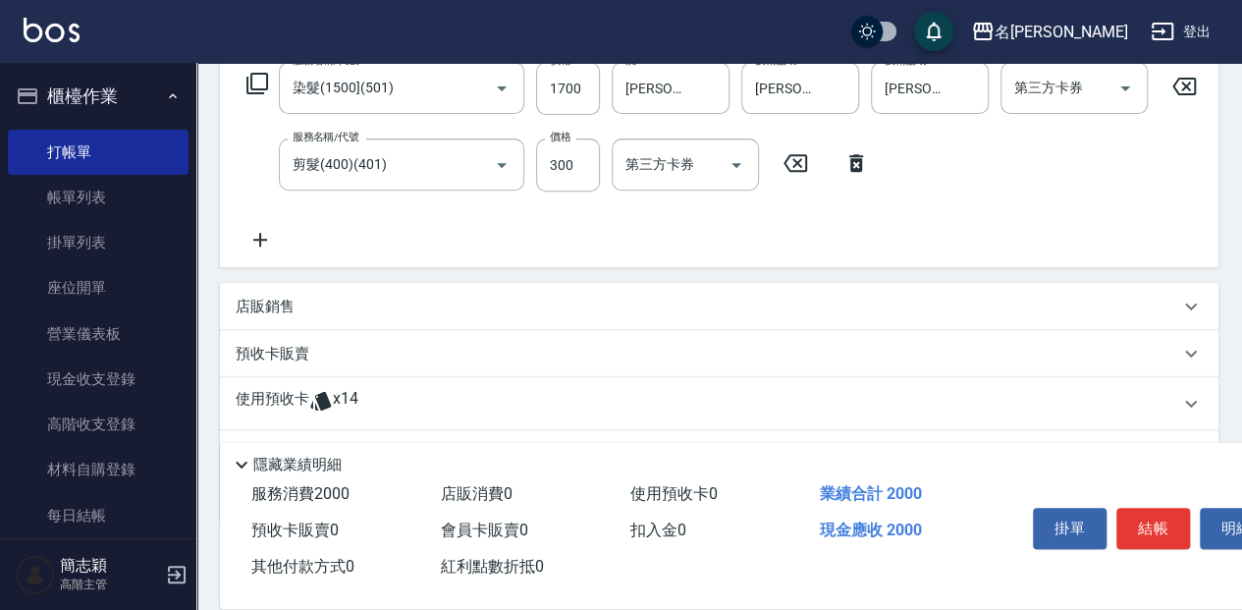
click at [324, 303] on div "店販銷售" at bounding box center [719, 306] width 999 height 47
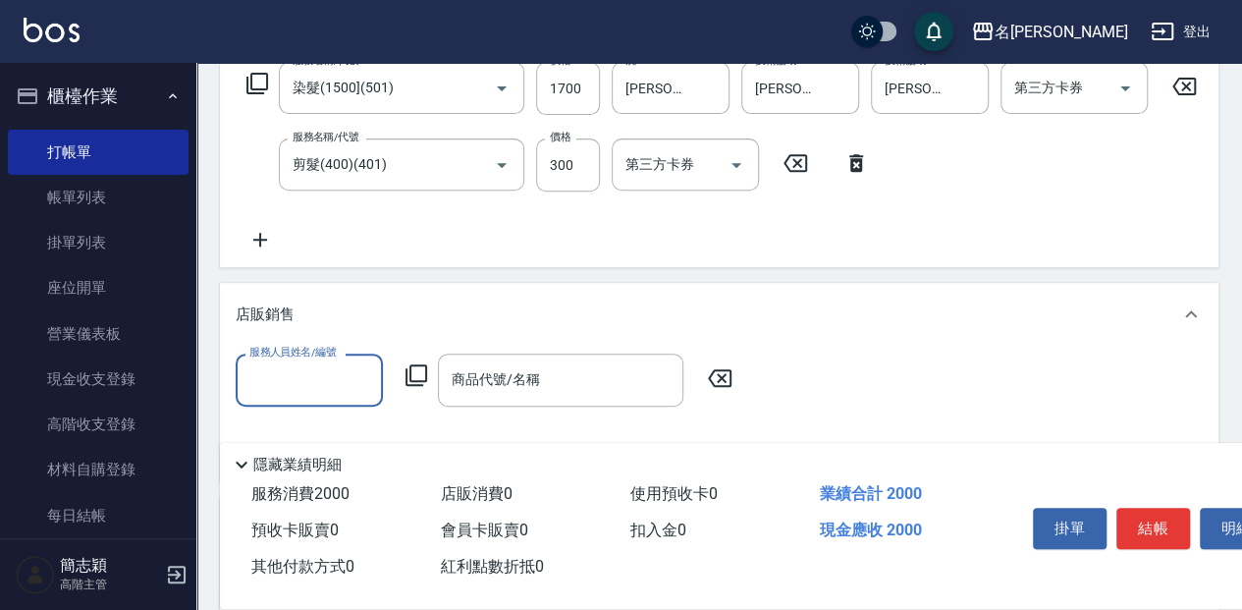
scroll to position [0, 0]
click at [327, 384] on input "服務人員姓名/編號" at bounding box center [310, 379] width 130 height 34
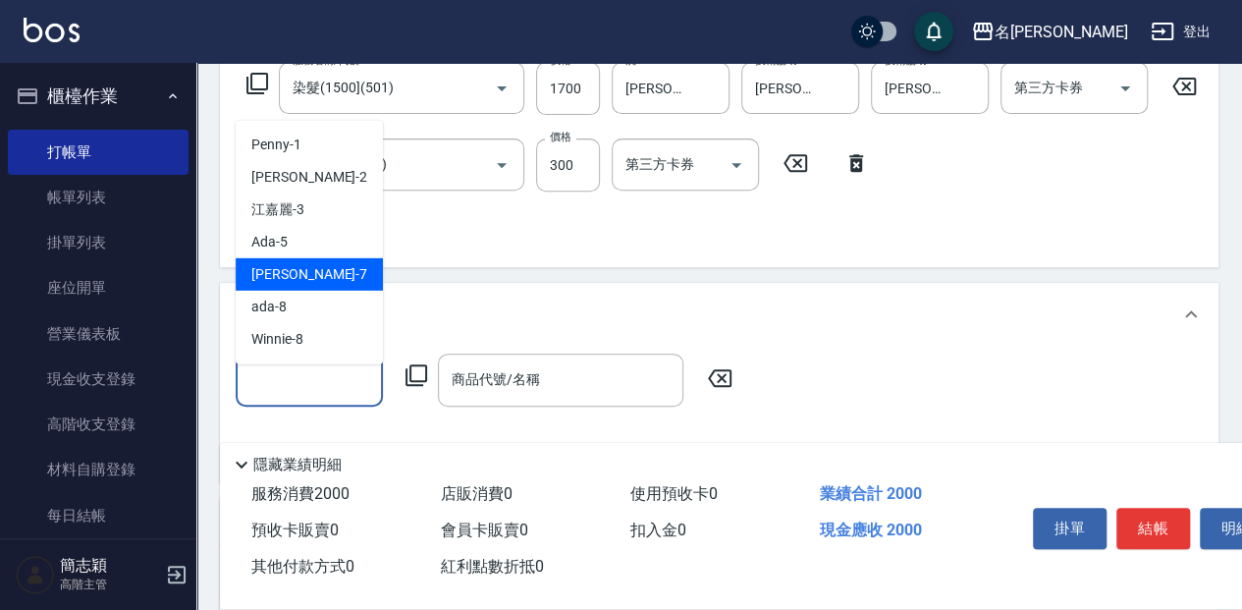
click at [322, 279] on div "[PERSON_NAME] -7" at bounding box center [309, 273] width 147 height 32
type input "[PERSON_NAME]-7"
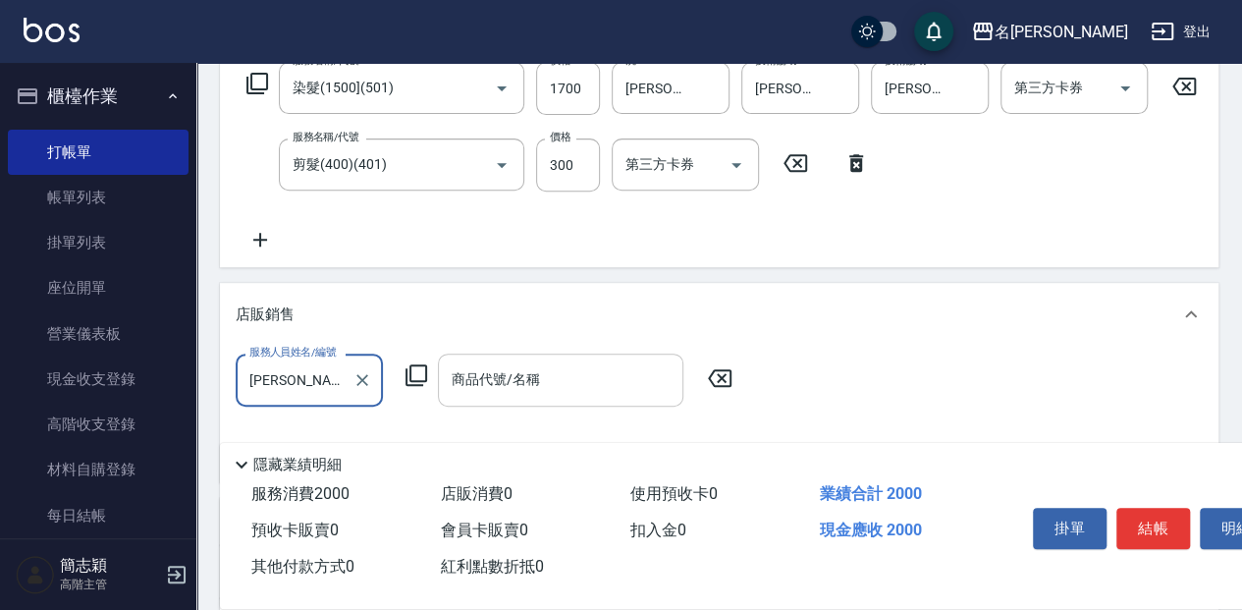
click at [526, 397] on input "商品代號/名稱" at bounding box center [561, 379] width 228 height 34
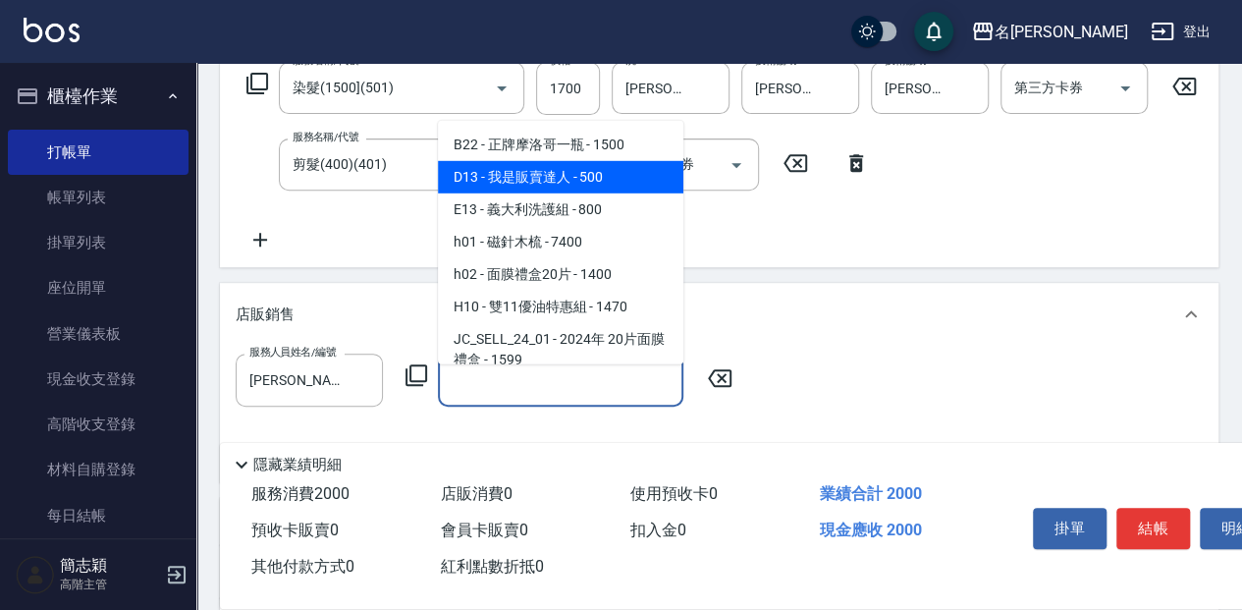
click at [587, 177] on span "D13 - 我是販賣達人 - 500" at bounding box center [561, 176] width 246 height 32
type input "我是販賣達人"
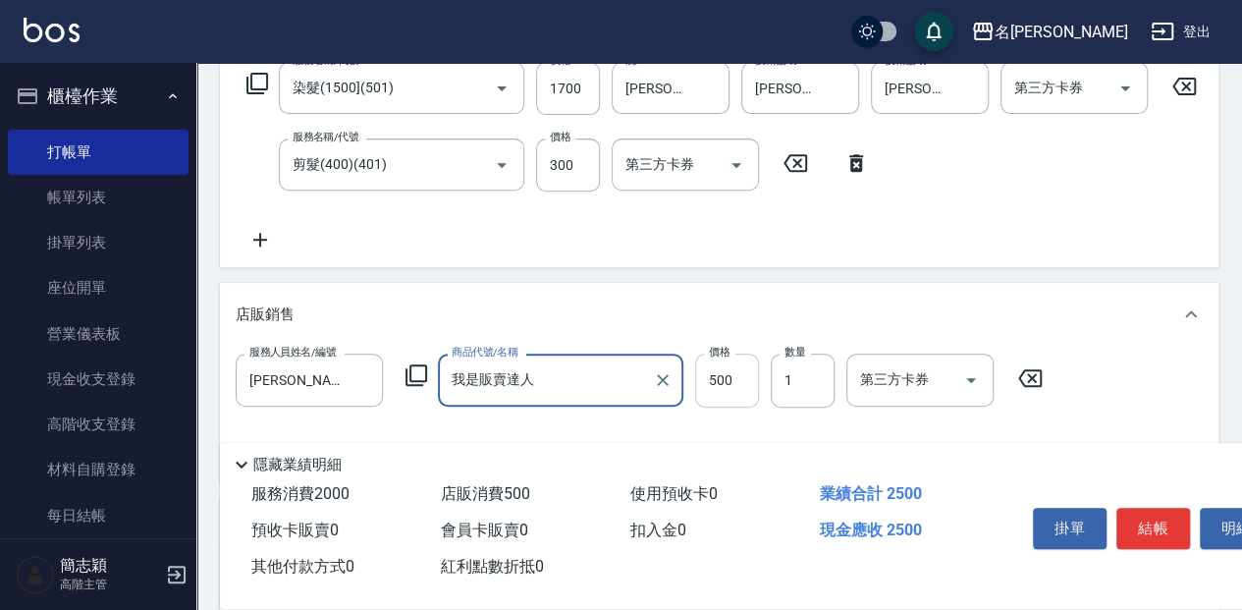
click at [730, 382] on input "500" at bounding box center [727, 380] width 64 height 53
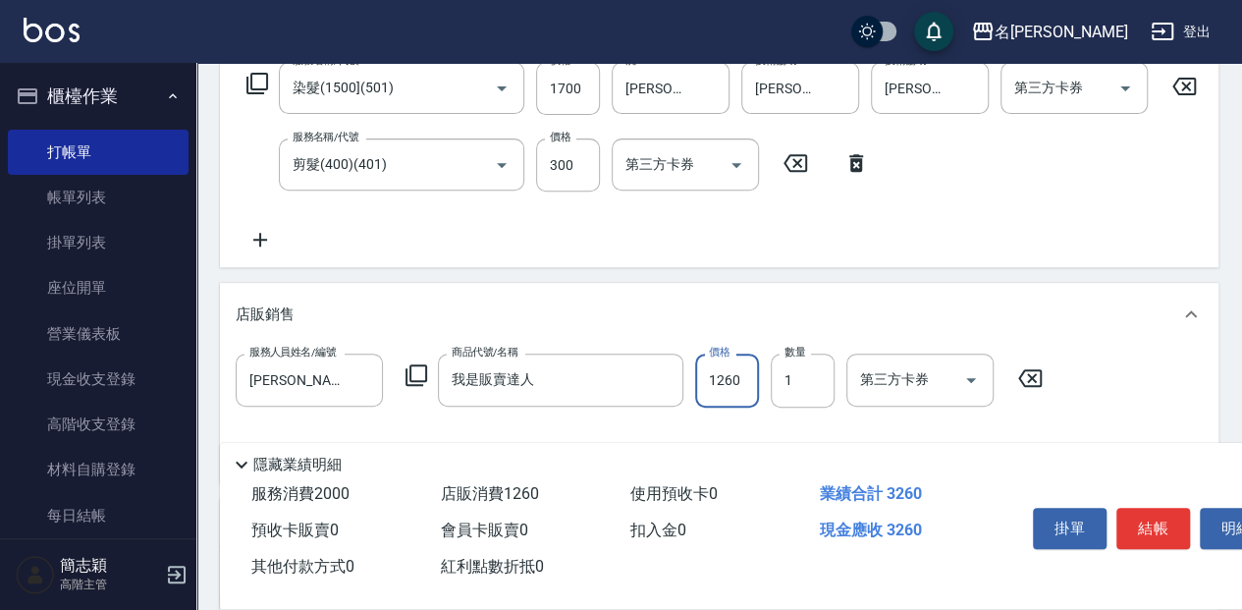
type input "1260"
drag, startPoint x: 1190, startPoint y: 508, endPoint x: 1179, endPoint y: 510, distance: 11.9
click at [1188, 508] on div "掛單 結帳 明細" at bounding box center [1153, 531] width 256 height 62
click at [1174, 511] on button "結帳" at bounding box center [1154, 528] width 74 height 41
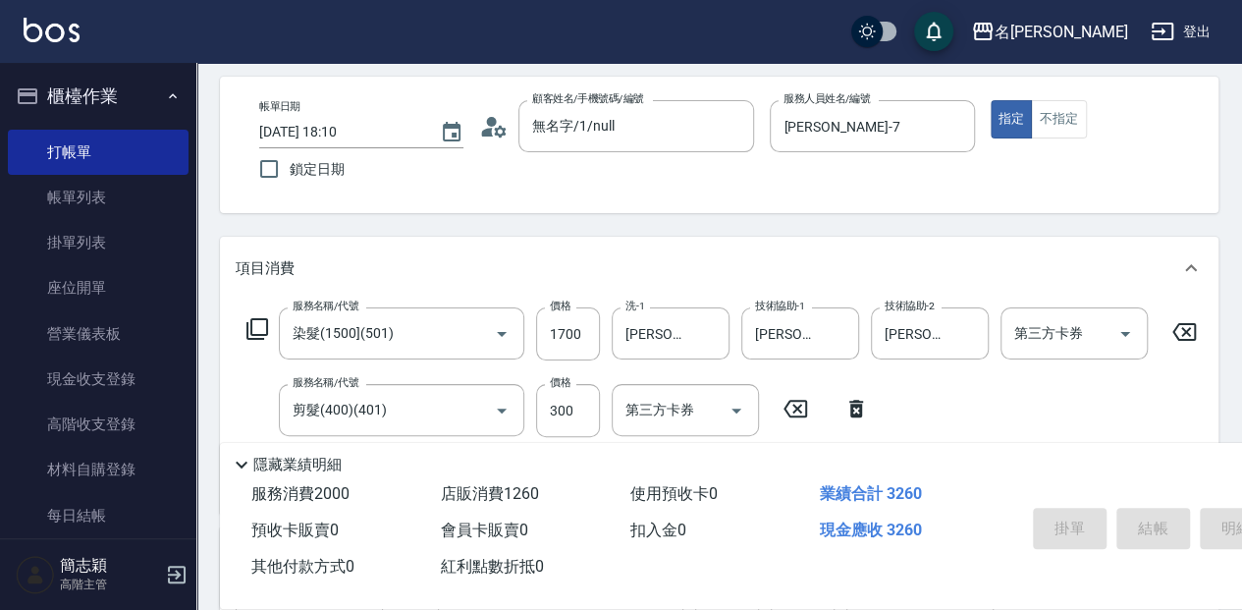
scroll to position [65, 0]
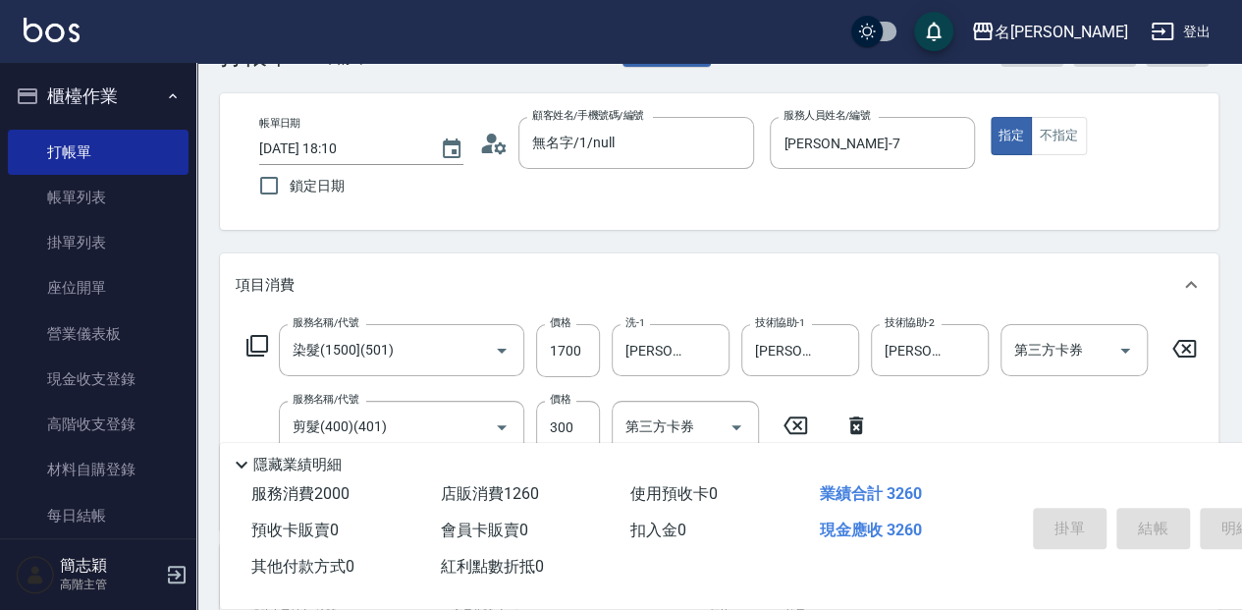
type input "[DATE] 18:20"
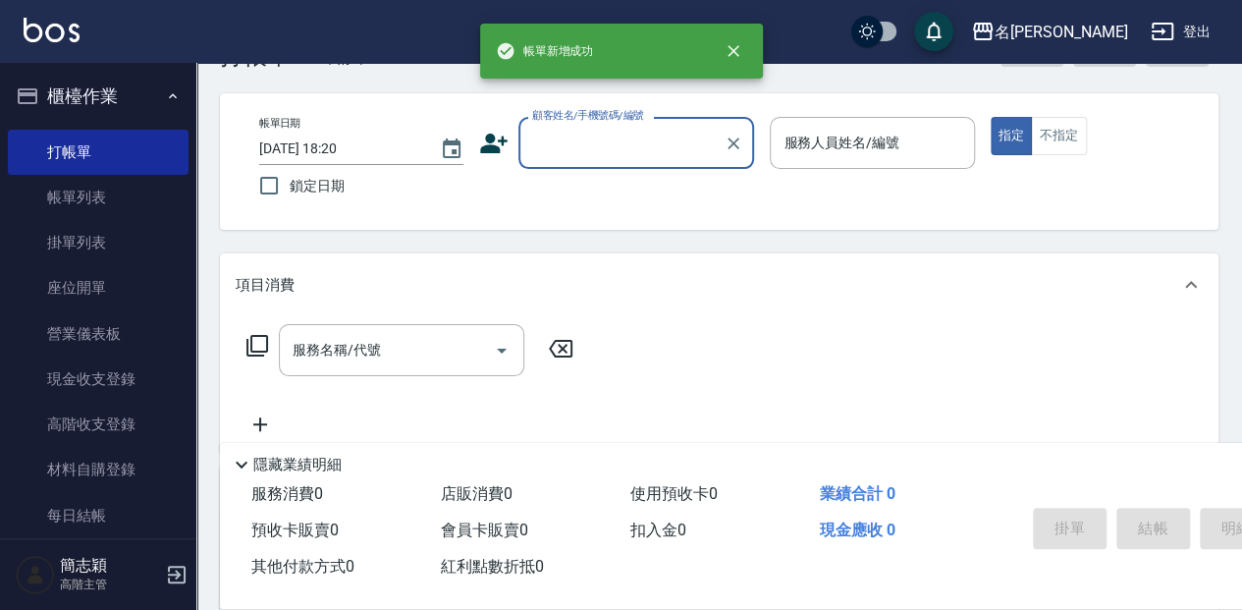
scroll to position [0, 0]
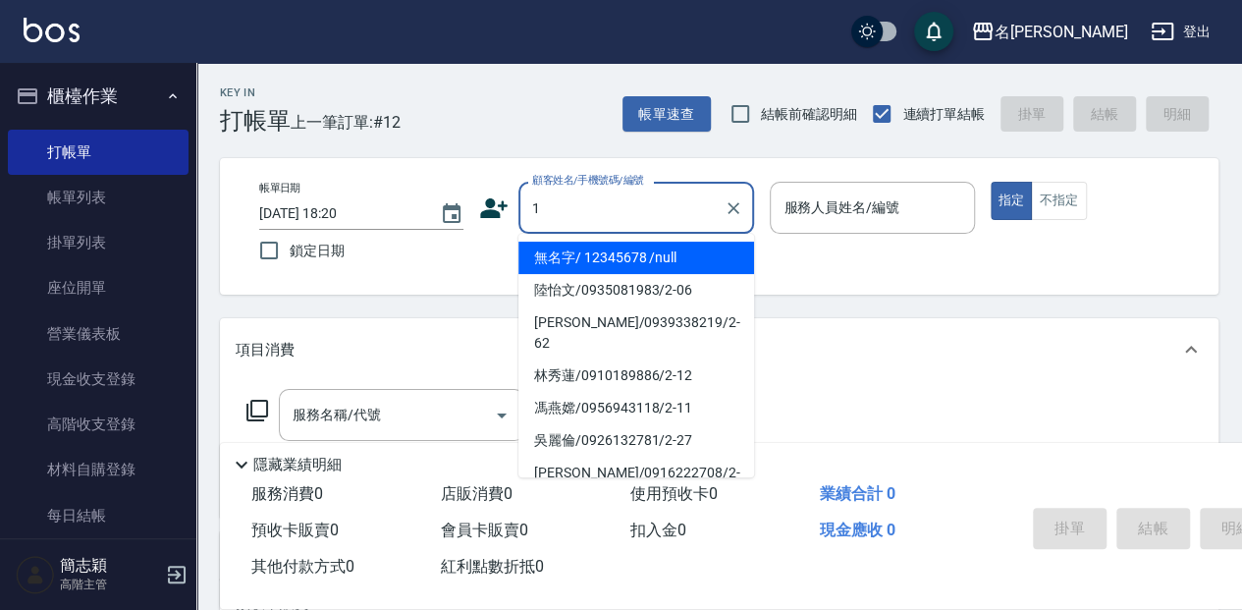
type input "無名字/ 12345678 /null"
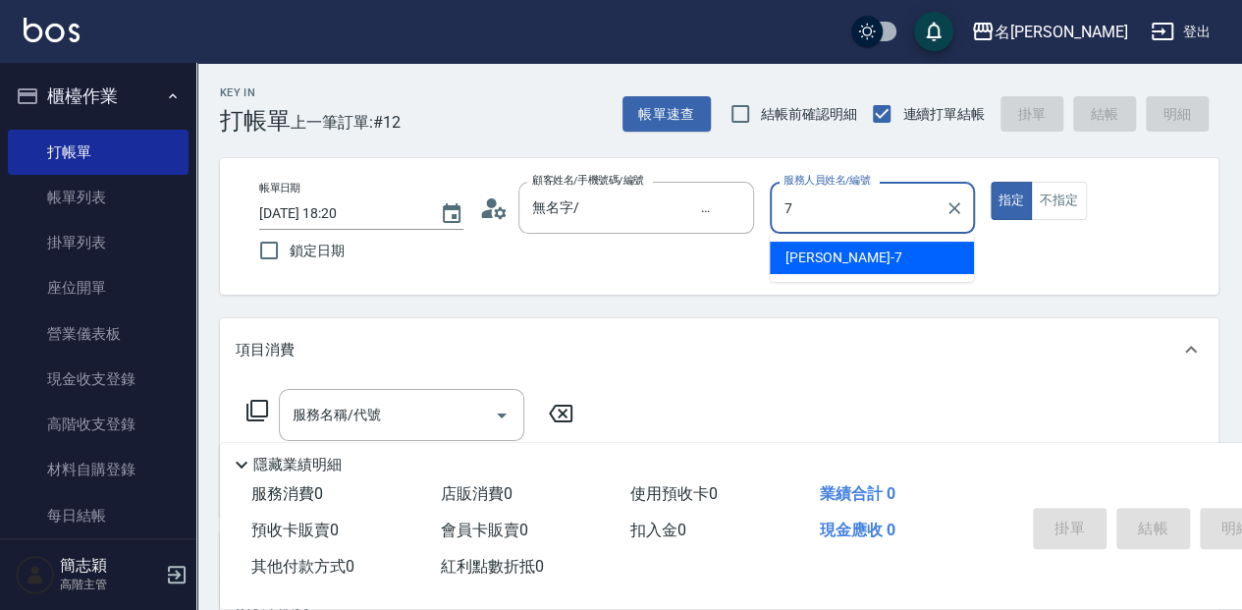
type input "[PERSON_NAME]-7"
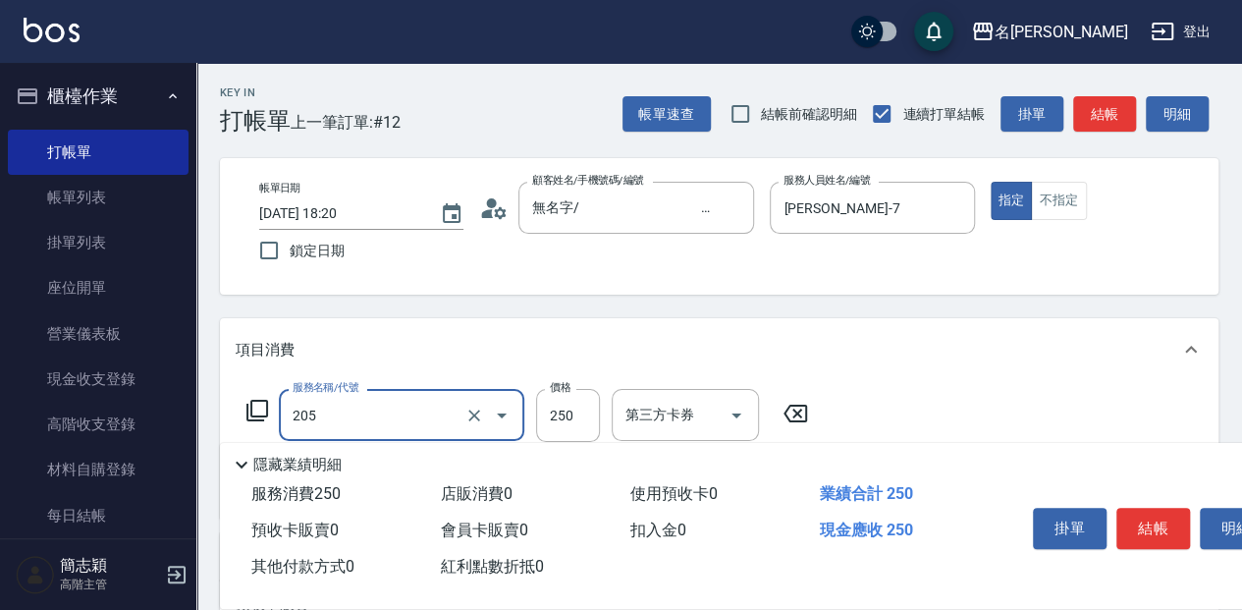
type input "洗髮(250)(205)"
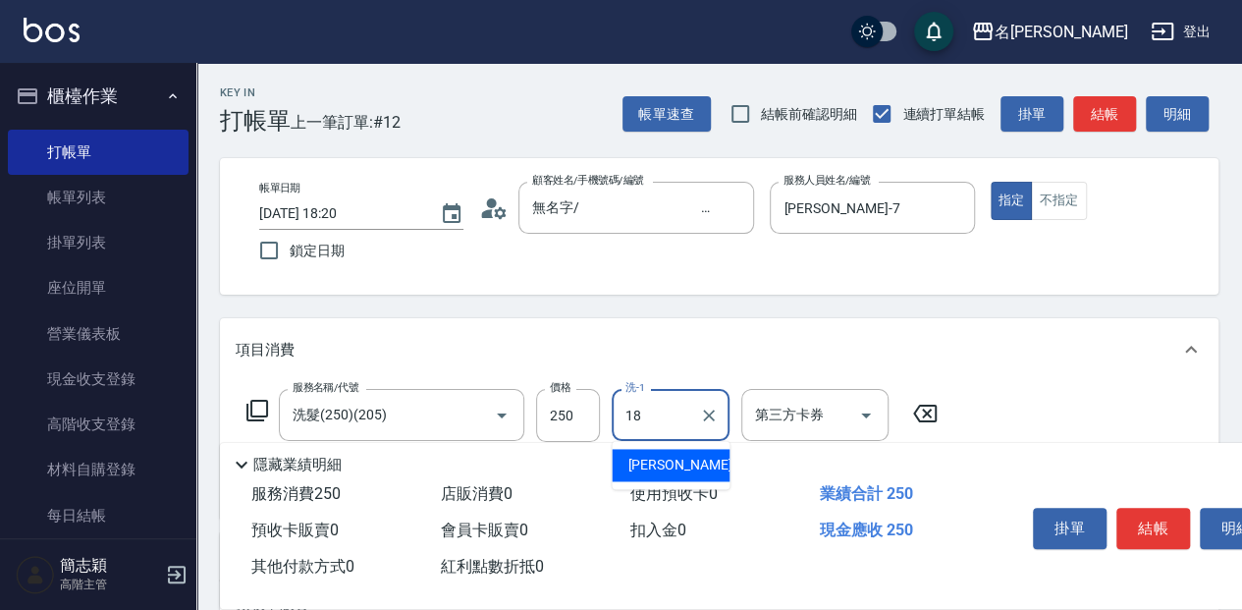
type input "[PERSON_NAME]-18"
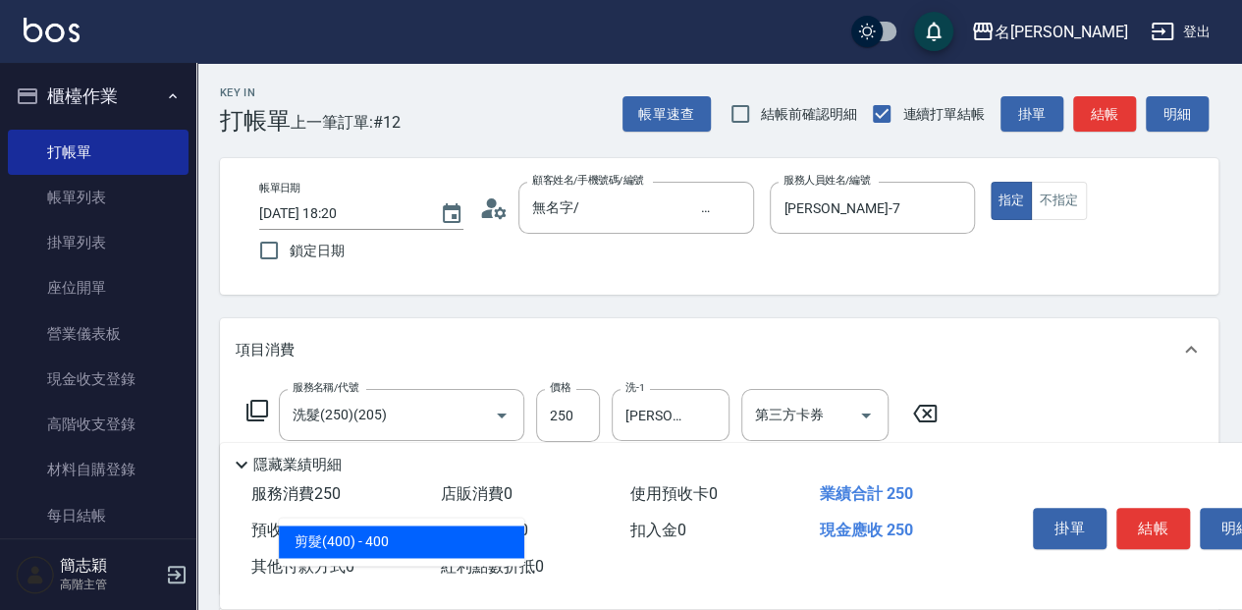
type input "剪髮(400)(401)"
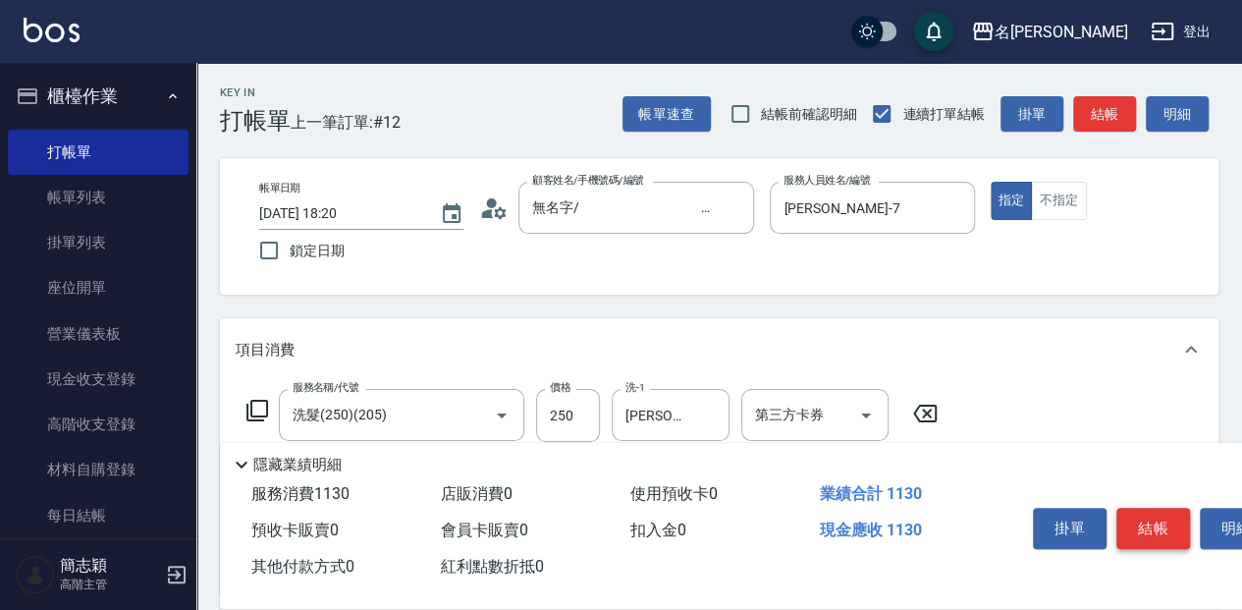
type input "880"
click at [1164, 511] on button "結帳" at bounding box center [1154, 528] width 74 height 41
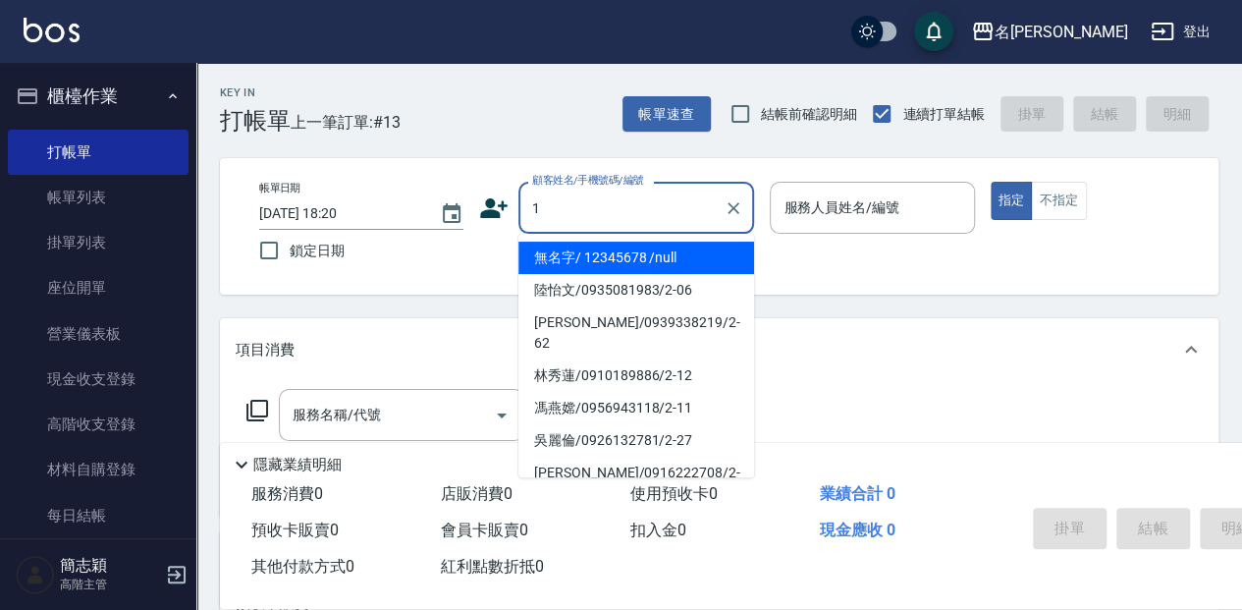
type input "無名字/ 12345678 /null"
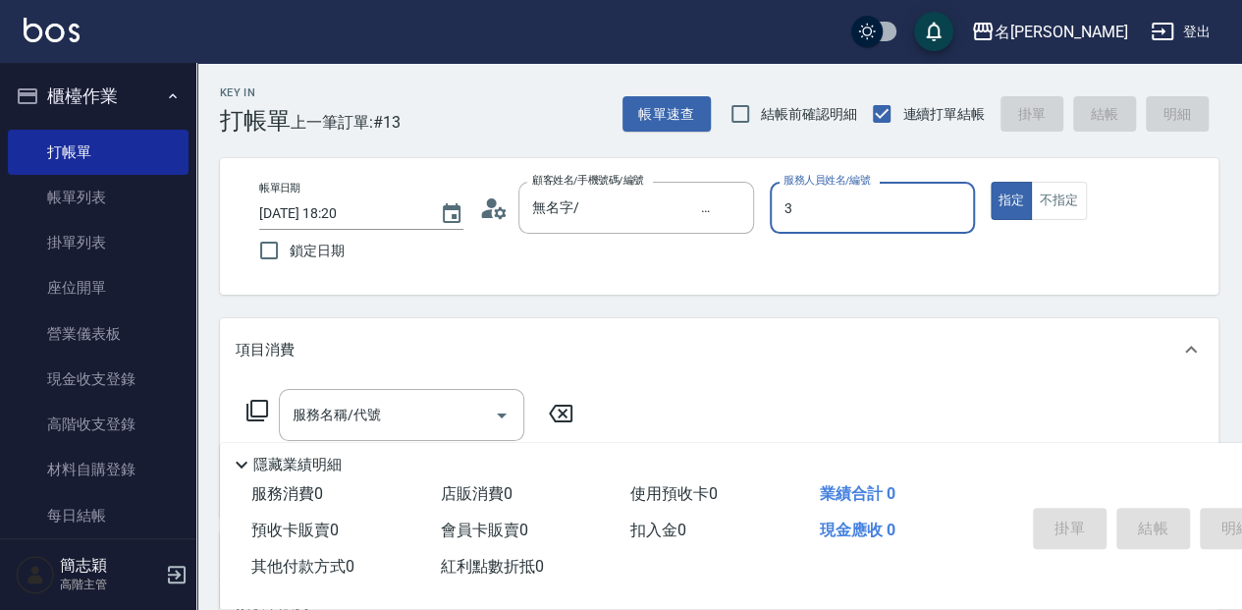
type input "[PERSON_NAME]-3"
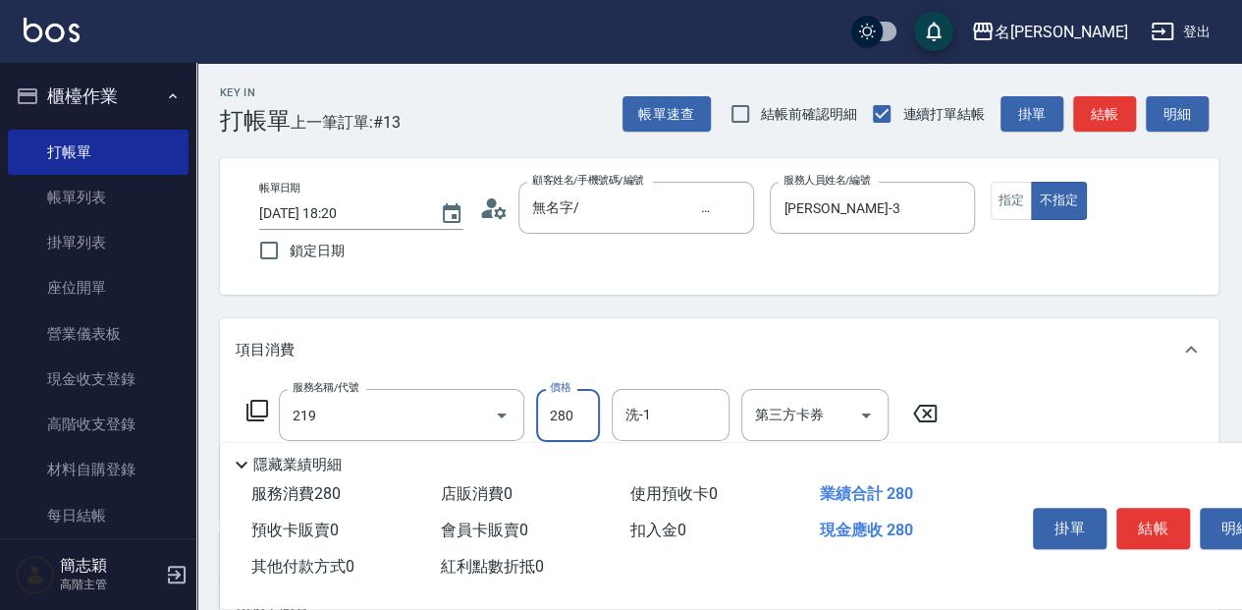
type input "洗髮280(219)"
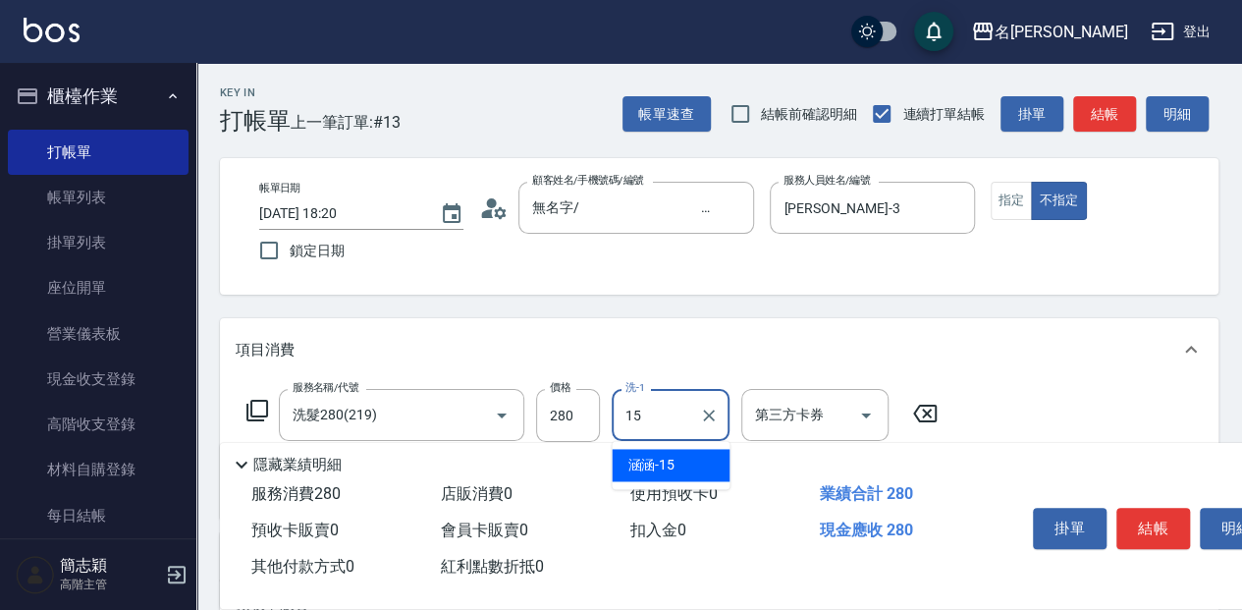
type input "涵涵-15"
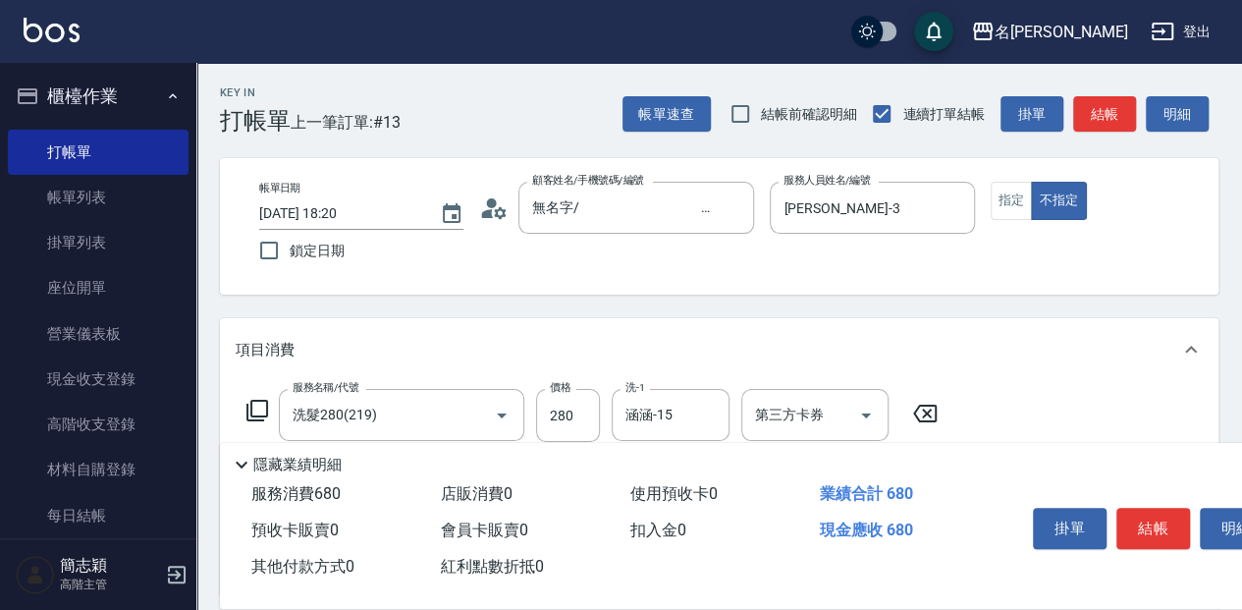
type input "剪髮(400)(401)"
click at [1173, 520] on button "結帳" at bounding box center [1154, 528] width 74 height 41
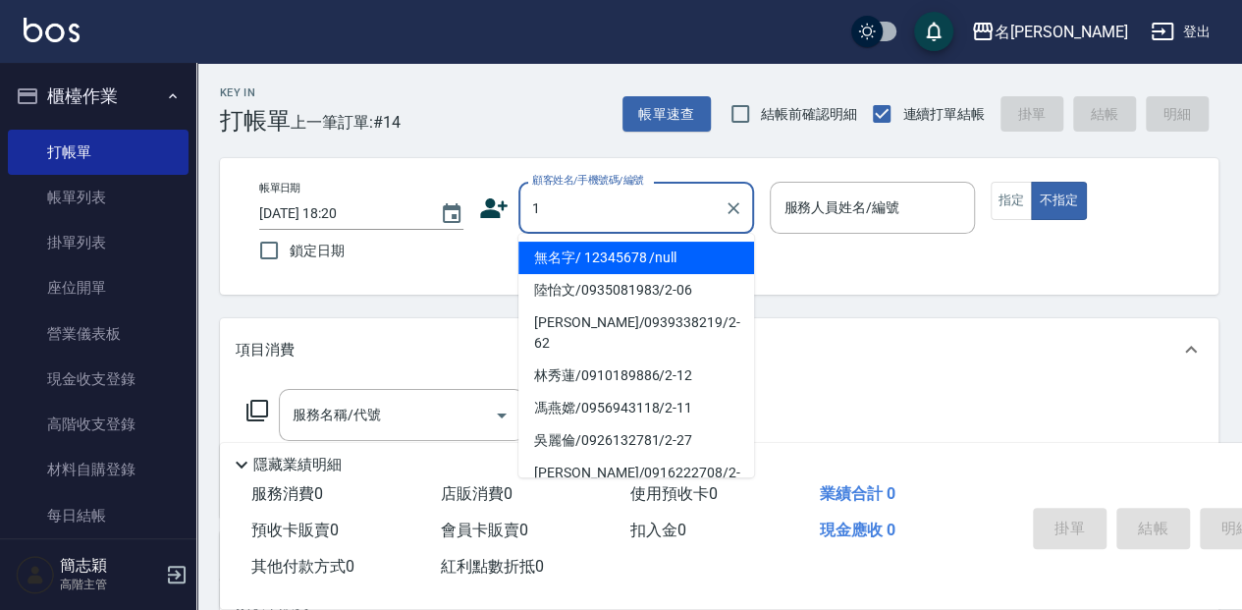
type input "無名字/ 12345678 /null"
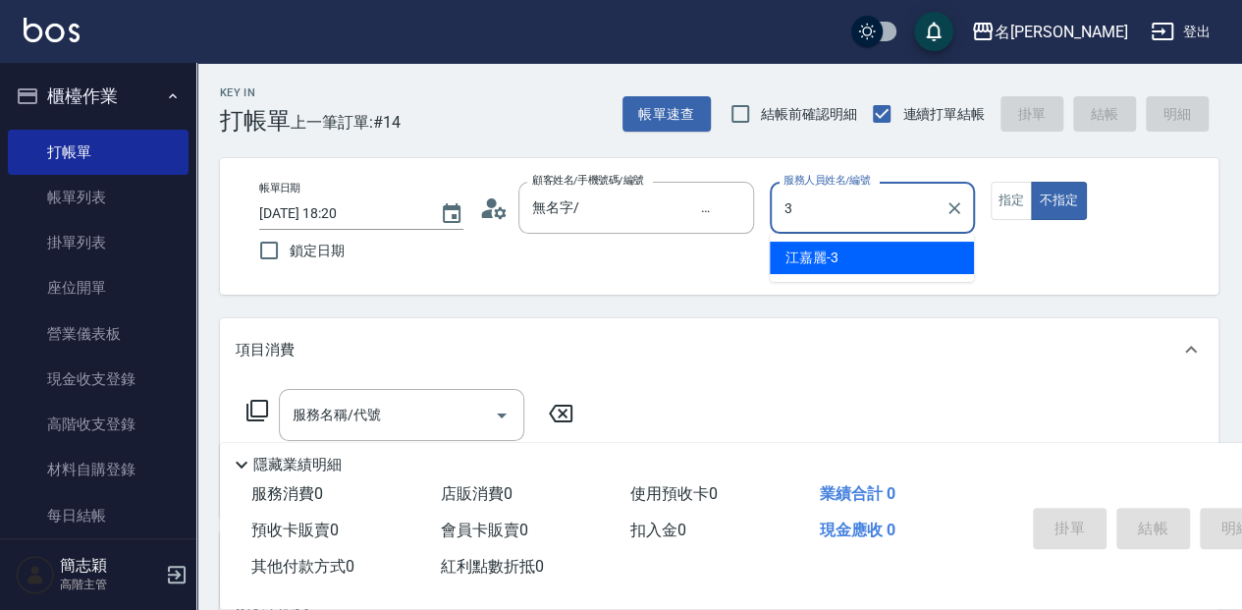
type input "[PERSON_NAME]-3"
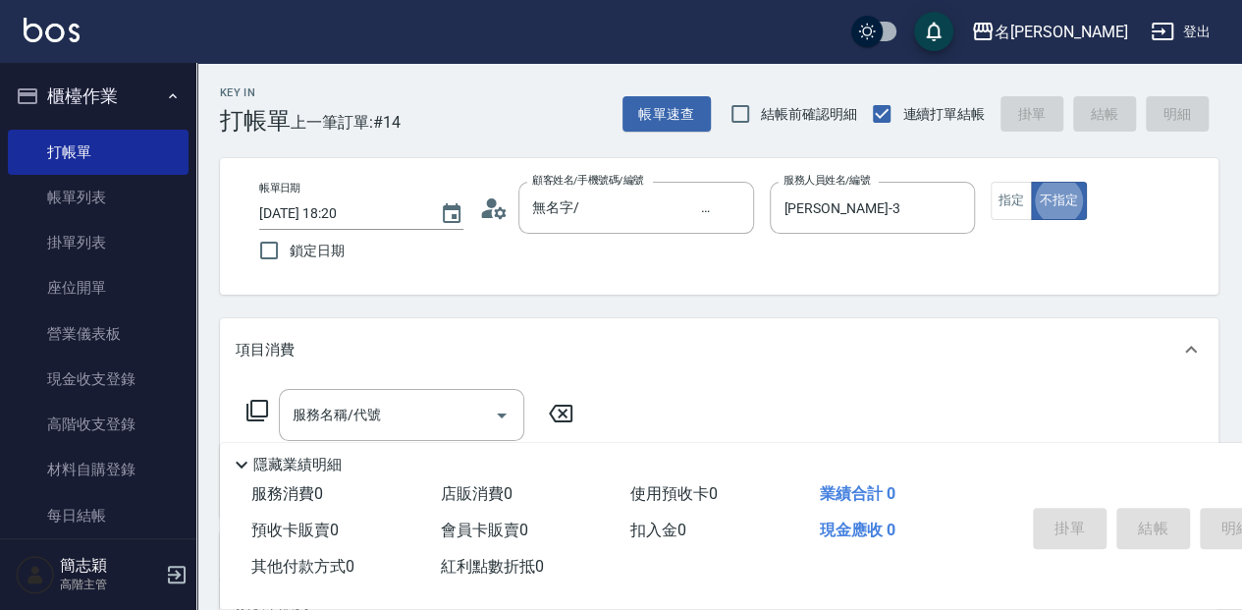
type button "false"
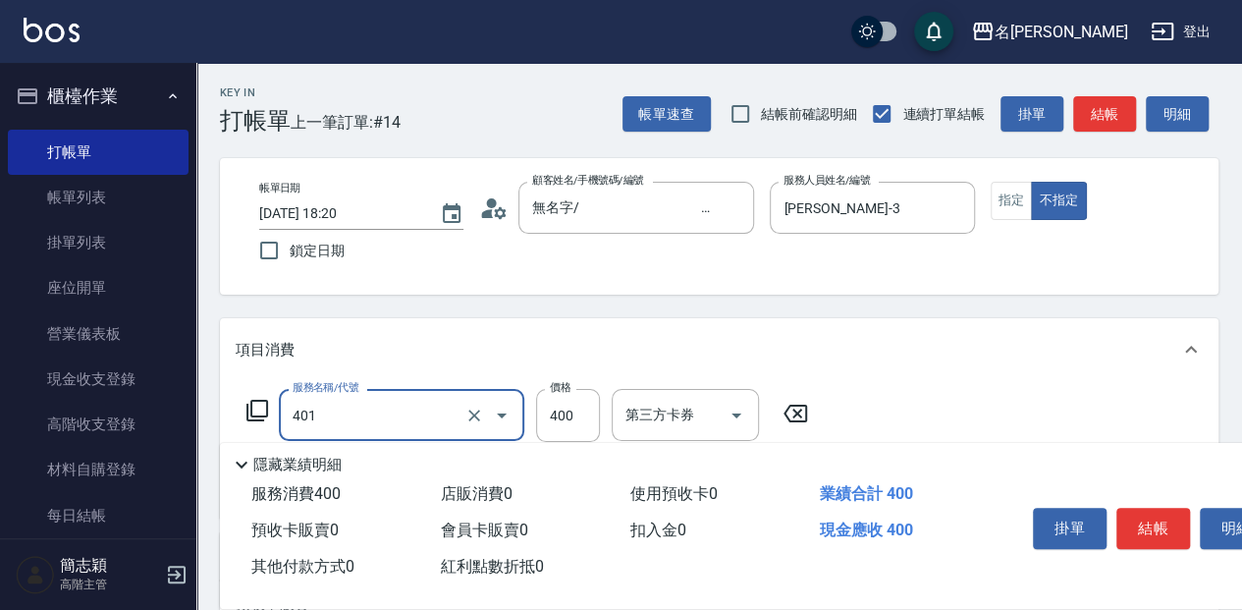
type input "剪髮(400)(401)"
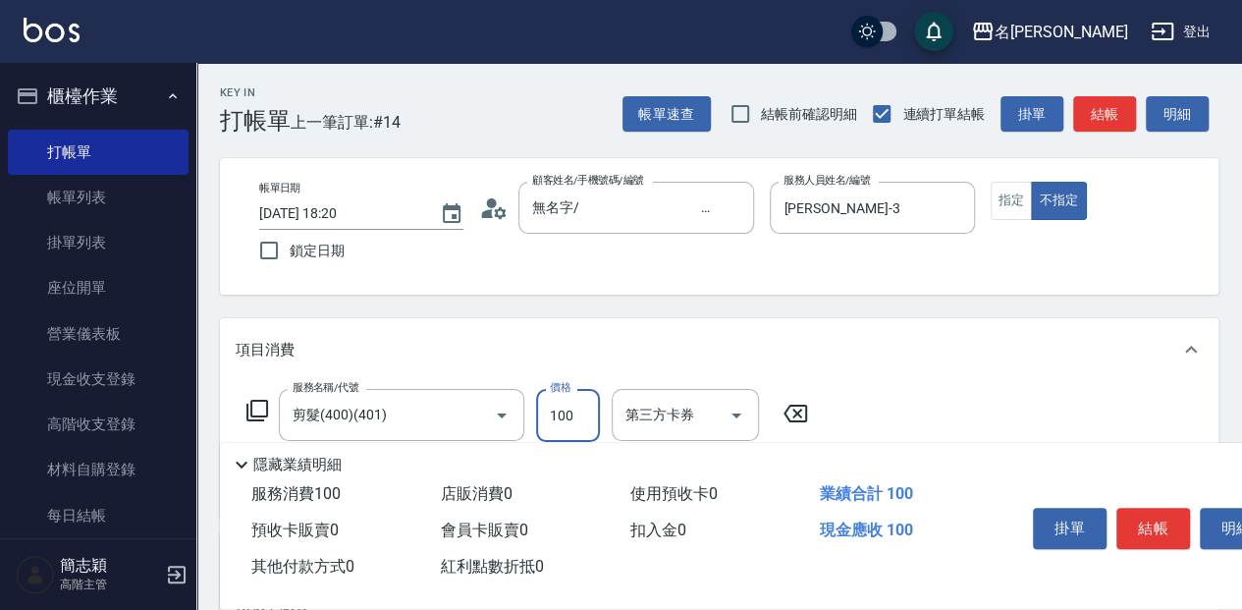
type input "100"
click at [1171, 518] on button "結帳" at bounding box center [1154, 528] width 74 height 41
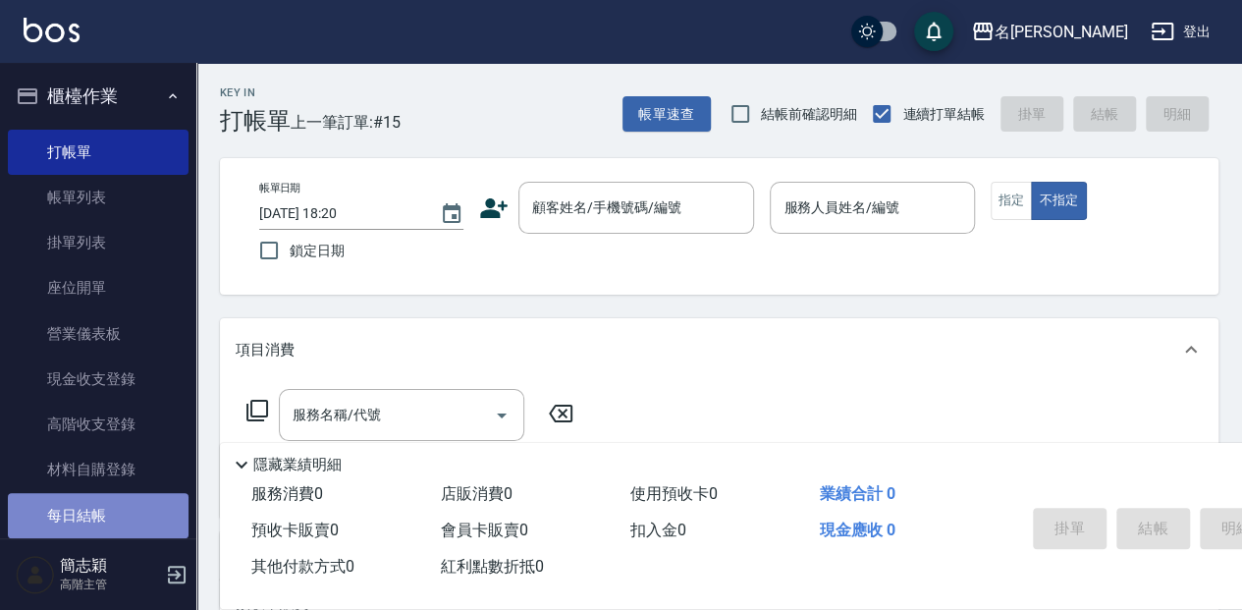
click at [169, 522] on link "每日結帳" at bounding box center [98, 515] width 181 height 45
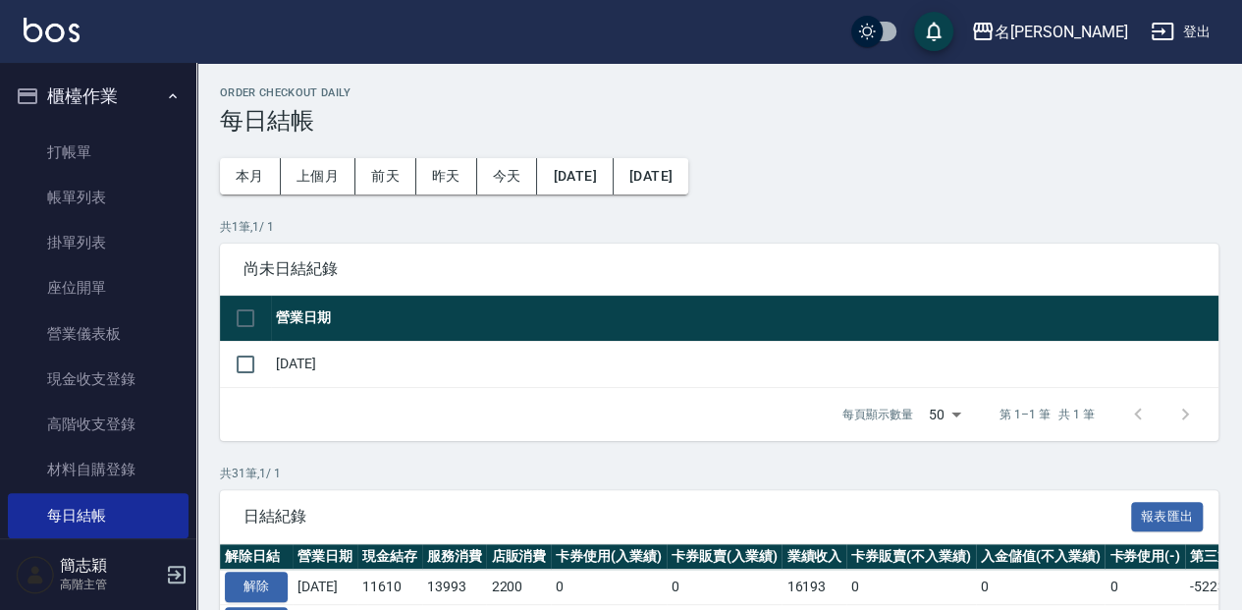
click at [240, 296] on th at bounding box center [245, 319] width 51 height 46
click at [256, 326] on input "checkbox" at bounding box center [245, 318] width 41 height 41
checkbox input "true"
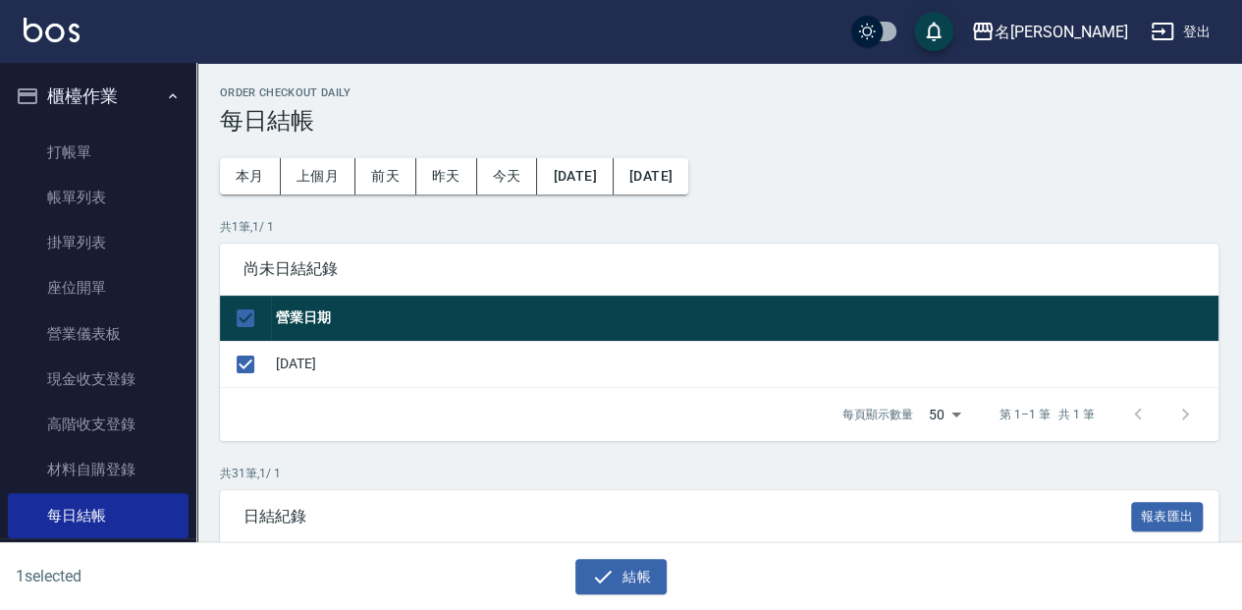
drag, startPoint x: 595, startPoint y: 563, endPoint x: 599, endPoint y: 548, distance: 15.2
click at [595, 563] on button "結帳" at bounding box center [621, 577] width 91 height 36
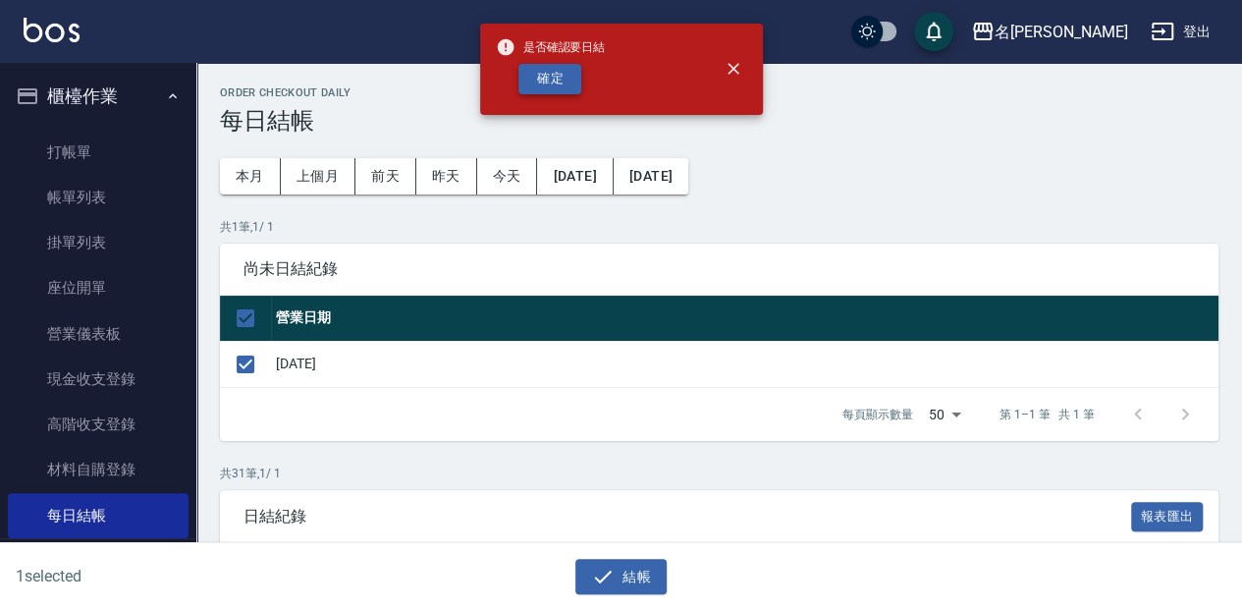
click at [560, 71] on button "確定" at bounding box center [550, 79] width 63 height 30
checkbox input "false"
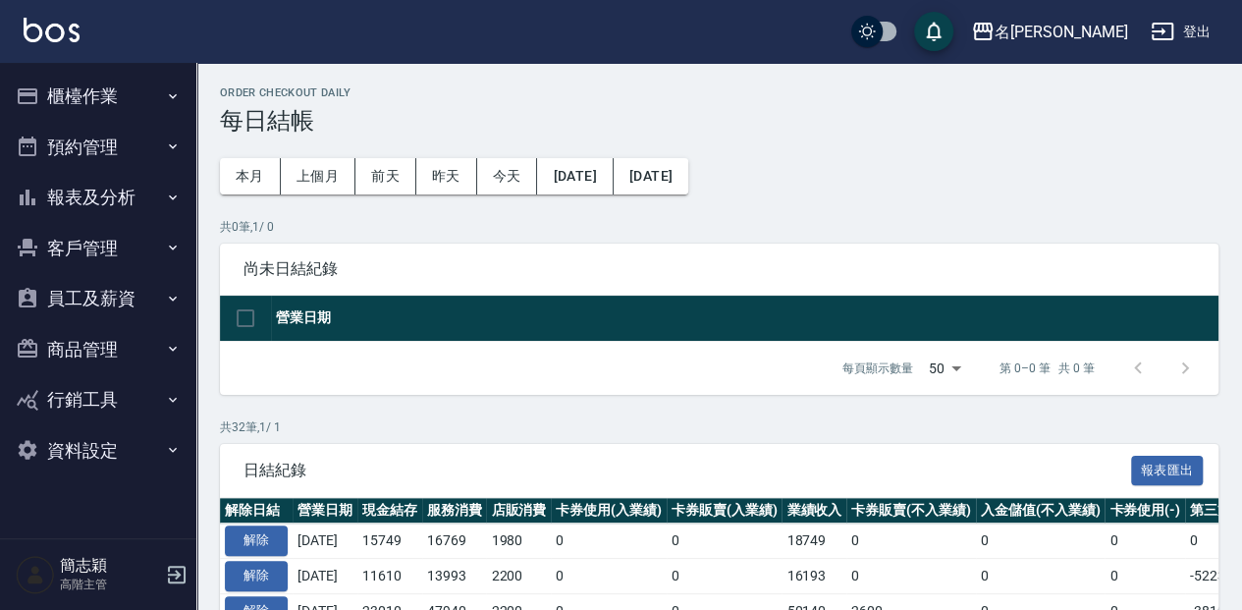
click at [94, 81] on button "櫃檯作業" at bounding box center [98, 96] width 181 height 51
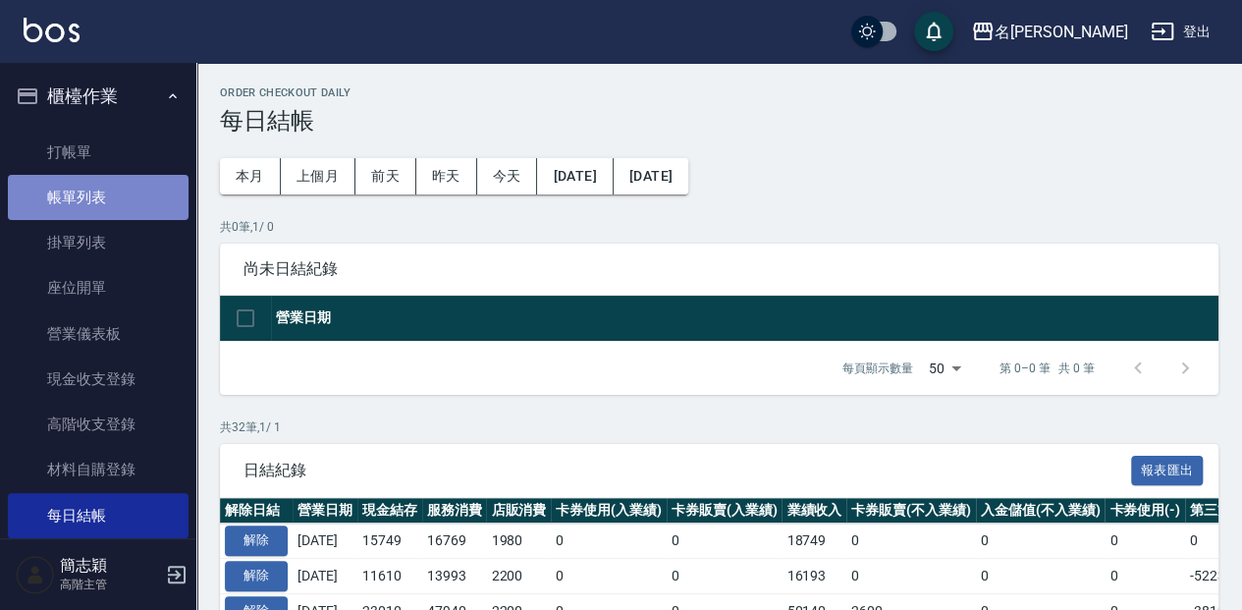
click at [131, 202] on link "帳單列表" at bounding box center [98, 197] width 181 height 45
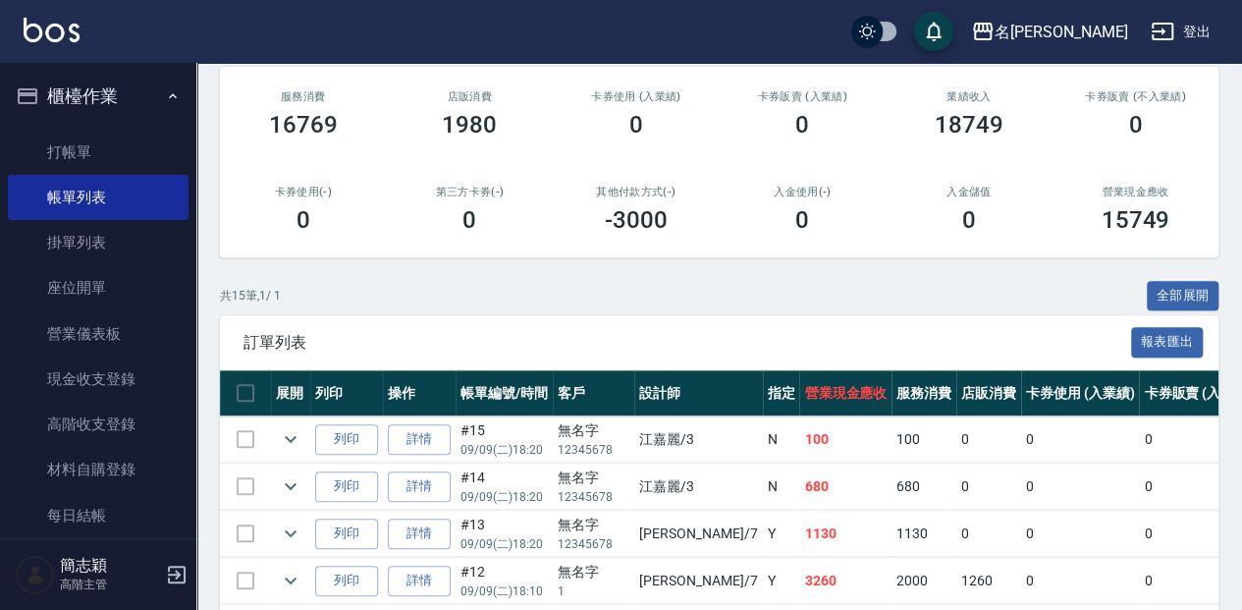
scroll to position [236, 0]
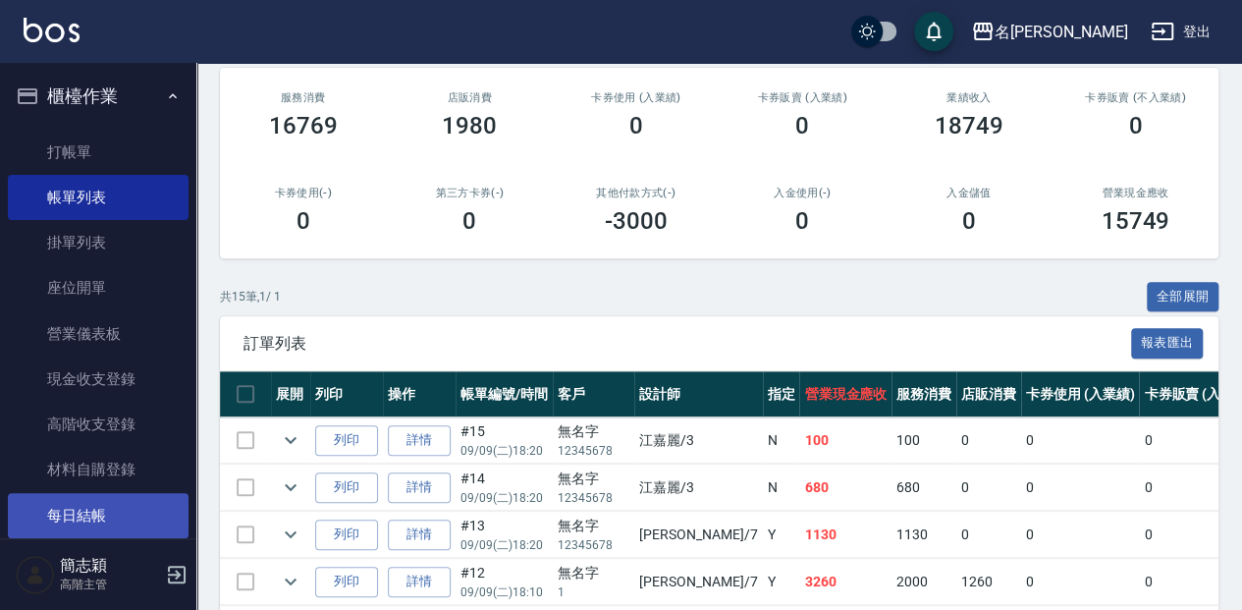
click at [175, 526] on link "每日結帳" at bounding box center [98, 515] width 181 height 45
